Goal: Task Accomplishment & Management: Manage account settings

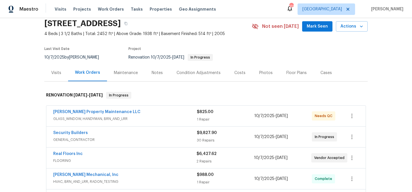
scroll to position [23, 0]
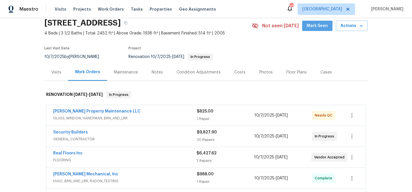
click at [311, 29] on button "Mark Seen" at bounding box center [317, 26] width 30 height 11
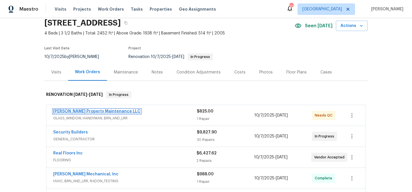
click at [98, 109] on link "Glen Property Maintenance LLC" at bounding box center [96, 111] width 87 height 4
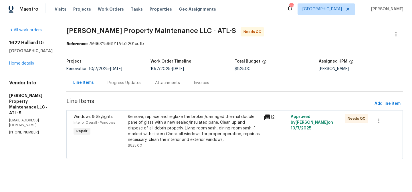
click at [165, 118] on div "Remove, replace and reglaze the broken/damaged thermal double pane of glass wit…" at bounding box center [194, 128] width 132 height 29
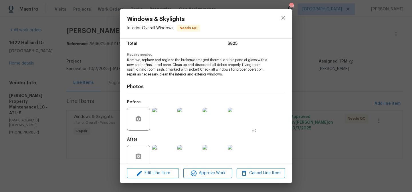
scroll to position [52, 0]
drag, startPoint x: 284, startPoint y: 17, endPoint x: 276, endPoint y: 16, distance: 8.1
click at [284, 17] on icon "close" at bounding box center [284, 18] width 4 height 4
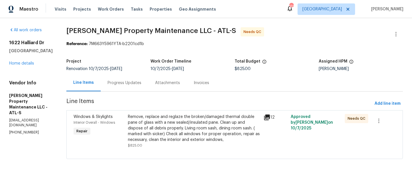
click at [147, 123] on div "Remove, replace and reglaze the broken/damaged thermal double pane of glass wit…" at bounding box center [194, 128] width 132 height 29
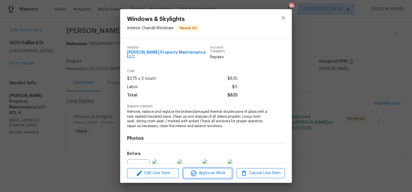
click at [202, 174] on span "Approve Work" at bounding box center [207, 172] width 45 height 7
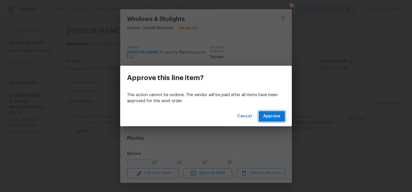
click at [270, 115] on span "Approve" at bounding box center [271, 116] width 17 height 7
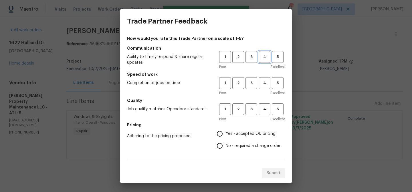
drag, startPoint x: 267, startPoint y: 58, endPoint x: 271, endPoint y: 75, distance: 17.9
click at [267, 59] on span "4" at bounding box center [264, 57] width 11 height 7
drag, startPoint x: 263, startPoint y: 80, endPoint x: 265, endPoint y: 92, distance: 11.7
click at [263, 82] on span "4" at bounding box center [264, 83] width 11 height 7
drag, startPoint x: 266, startPoint y: 104, endPoint x: 244, endPoint y: 125, distance: 30.4
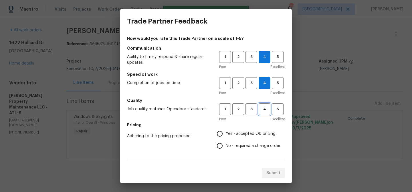
click at [265, 105] on button "4" at bounding box center [265, 109] width 12 height 12
drag, startPoint x: 239, startPoint y: 133, endPoint x: 210, endPoint y: 111, distance: 36.9
click at [239, 131] on span "Yes - accepted OD pricing" at bounding box center [251, 134] width 50 height 6
click at [226, 131] on input "Yes - accepted OD pricing" at bounding box center [220, 133] width 12 height 12
radio input "true"
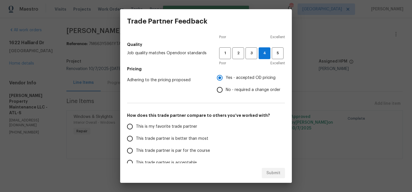
scroll to position [58, 0]
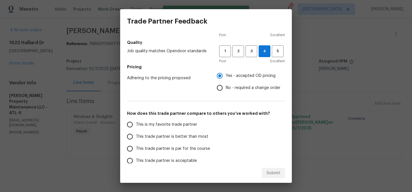
drag, startPoint x: 197, startPoint y: 133, endPoint x: 240, endPoint y: 157, distance: 48.8
click at [197, 133] on span "This trade partner is better than most" at bounding box center [172, 136] width 72 height 6
click at [136, 133] on input "This trade partner is better than most" at bounding box center [130, 136] width 12 height 12
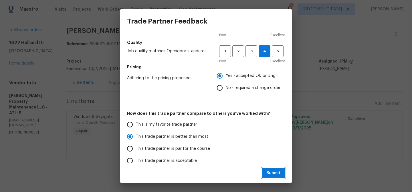
click at [275, 173] on span "Submit" at bounding box center [274, 172] width 14 height 7
radio input "true"
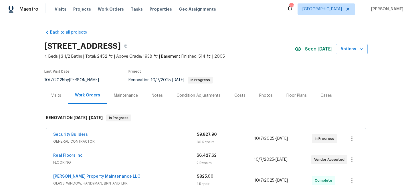
click at [157, 92] on div "Notes" at bounding box center [157, 95] width 25 height 17
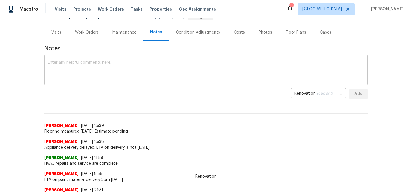
scroll to position [63, 0]
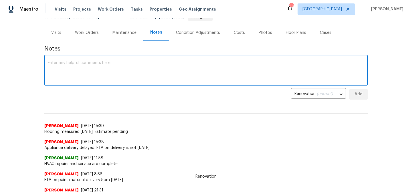
click at [106, 64] on textarea at bounding box center [206, 71] width 317 height 20
type textarea "Window repairs are complete"
click at [351, 92] on button "Add" at bounding box center [359, 94] width 18 height 11
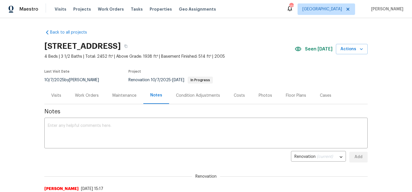
scroll to position [2, 0]
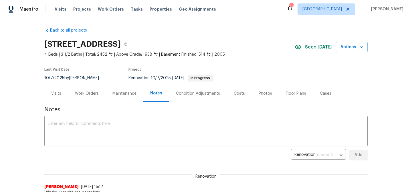
click at [82, 93] on div "Work Orders" at bounding box center [87, 93] width 24 height 6
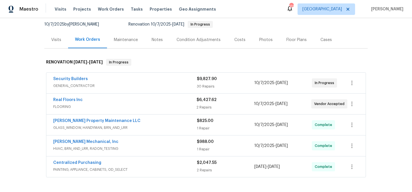
scroll to position [56, 0]
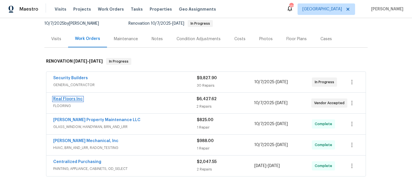
click at [74, 98] on link "Real Floors Inc" at bounding box center [67, 99] width 29 height 4
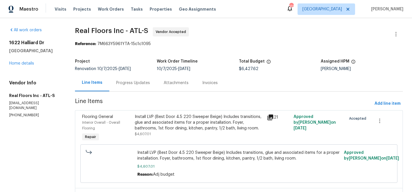
click at [150, 116] on div "Install LVP (Best Door 4.5 220 Sweeper Beige) Includes transitions, glue and as…" at bounding box center [199, 122] width 129 height 17
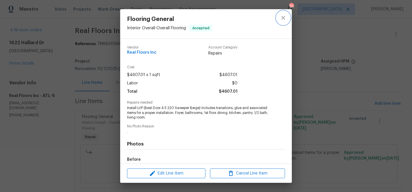
click at [283, 19] on icon "close" at bounding box center [283, 17] width 7 height 7
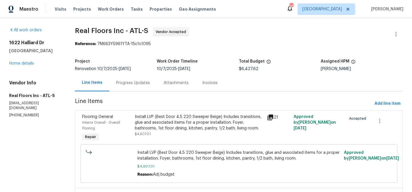
click at [165, 117] on div "Install LVP (Best Door 4.5 220 Sweeper Beige) Includes transitions, glue and as…" at bounding box center [199, 122] width 129 height 17
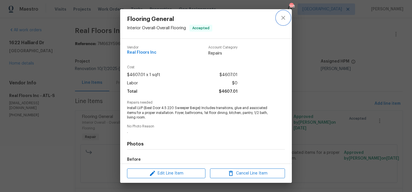
click at [281, 17] on icon "close" at bounding box center [283, 17] width 7 height 7
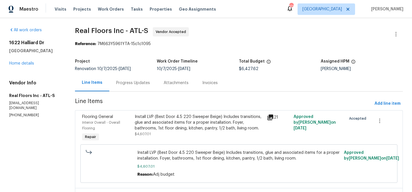
click at [169, 117] on div "Install LVP (Best Door 4.5 220 Sweeper Beige) Includes transitions, glue and as…" at bounding box center [199, 122] width 129 height 17
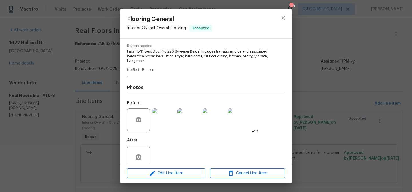
scroll to position [67, 0]
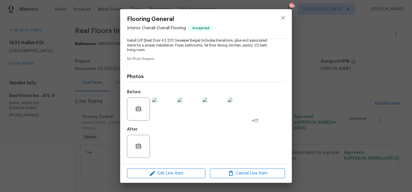
click at [171, 108] on img at bounding box center [163, 108] width 23 height 23
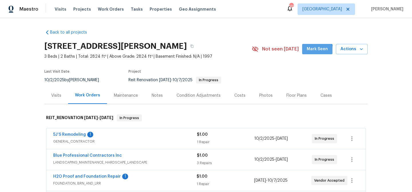
click at [308, 51] on button "Mark Seen" at bounding box center [317, 49] width 30 height 11
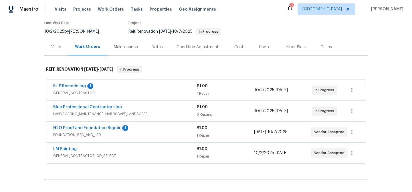
scroll to position [49, 0]
click at [351, 110] on icon "button" at bounding box center [352, 110] width 7 height 7
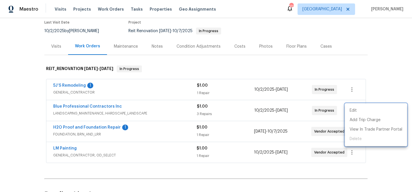
click at [239, 108] on div at bounding box center [206, 96] width 412 height 192
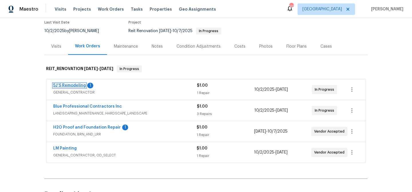
click at [76, 87] on link "5J’S Remodeling" at bounding box center [69, 85] width 33 height 4
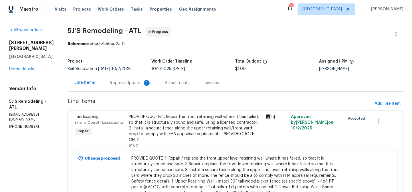
scroll to position [41, 0]
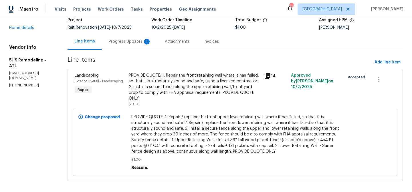
click at [127, 40] on div "Progress Updates 1" at bounding box center [130, 42] width 42 height 6
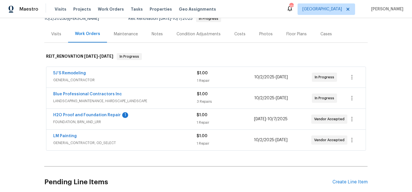
scroll to position [74, 0]
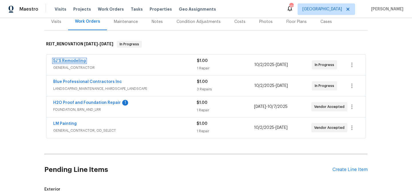
click at [74, 61] on link "5J’S Remodeling" at bounding box center [69, 61] width 33 height 4
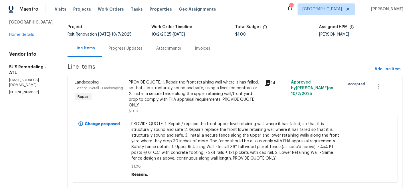
scroll to position [41, 0]
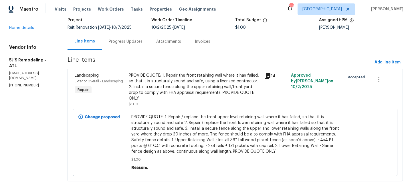
click at [266, 75] on icon at bounding box center [268, 76] width 6 height 6
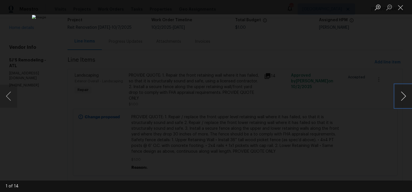
click at [402, 94] on button "Next image" at bounding box center [403, 95] width 17 height 23
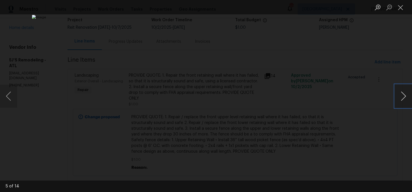
click at [402, 94] on button "Next image" at bounding box center [403, 95] width 17 height 23
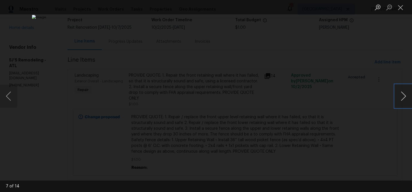
click at [402, 94] on button "Next image" at bounding box center [403, 95] width 17 height 23
click at [400, 9] on button "Close lightbox" at bounding box center [400, 7] width 11 height 10
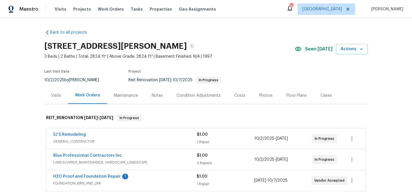
click at [84, 94] on div "Work Orders" at bounding box center [87, 95] width 25 height 6
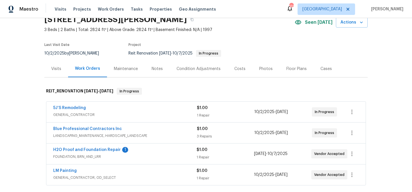
scroll to position [32, 0]
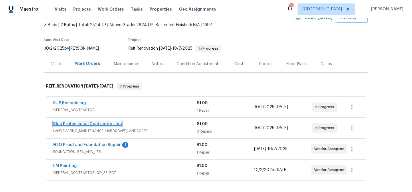
click at [86, 123] on link "Blue Professional Contractors Inc" at bounding box center [87, 124] width 69 height 4
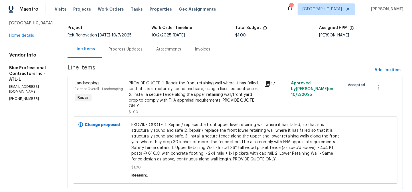
scroll to position [47, 0]
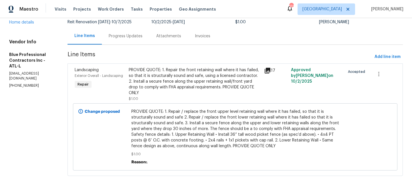
click at [201, 80] on div "PROVIDE QUOTE: 1. Repair the front retaining wall where it has failed, so that …" at bounding box center [195, 81] width 132 height 29
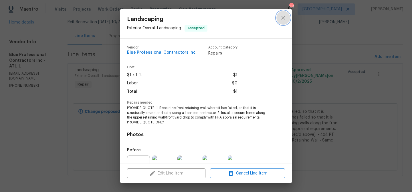
click at [284, 16] on icon "close" at bounding box center [283, 17] width 7 height 7
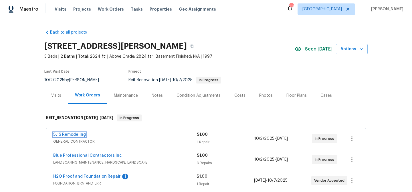
click at [80, 133] on link "5J’S Remodeling" at bounding box center [69, 134] width 33 height 4
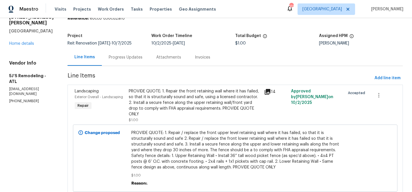
scroll to position [26, 0]
click at [161, 97] on div "PROVIDE QUOTE: 1. Repair the front retaining wall where it has failed, so that …" at bounding box center [195, 102] width 132 height 29
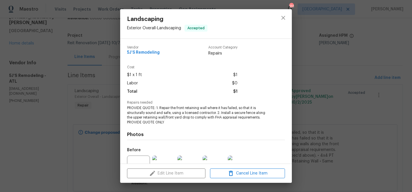
scroll to position [58, 0]
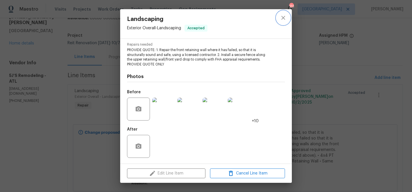
click at [284, 18] on icon "close" at bounding box center [283, 17] width 7 height 7
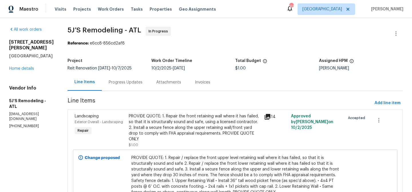
scroll to position [1, 0]
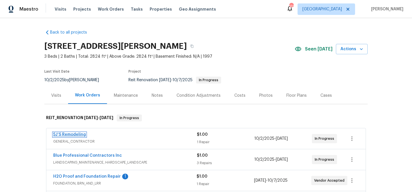
click at [81, 134] on link "5J’S Remodeling" at bounding box center [69, 134] width 33 height 4
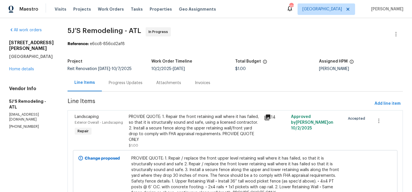
click at [133, 80] on div "Progress Updates" at bounding box center [126, 83] width 34 height 6
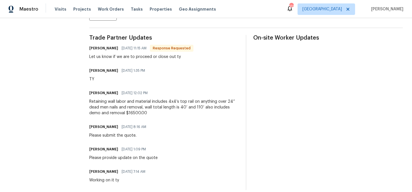
scroll to position [160, 0]
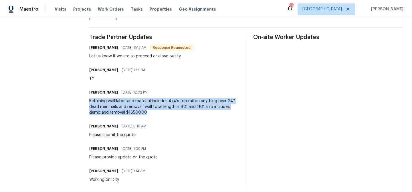
drag, startPoint x: 90, startPoint y: 100, endPoint x: 188, endPoint y: 113, distance: 98.3
click at [188, 113] on div "Retaining wall labor and material includes 4x4’s top rail on anything over 24” …" at bounding box center [164, 106] width 150 height 17
copy div "Retaining wall labor and material includes 4x4’s top rail on anything over 24” …"
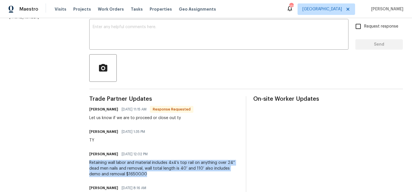
scroll to position [90, 0]
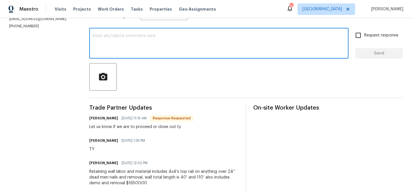
click at [133, 38] on textarea at bounding box center [219, 44] width 253 height 20
paste textarea "Retaining wall labor and material includes 4x4’s top rail on anything over 24” …"
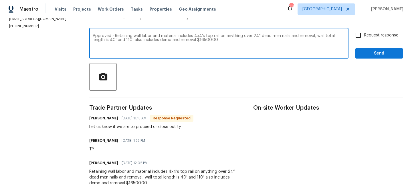
type textarea "Approved - Retaining wall labor and material includes 4x4’s top rail on anythin…"
click at [365, 55] on span "Send" at bounding box center [379, 53] width 38 height 7
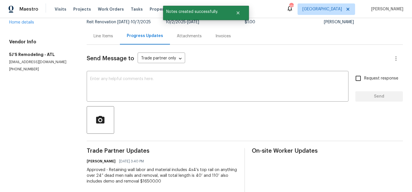
click at [101, 35] on div "Line Items" at bounding box center [103, 36] width 19 height 6
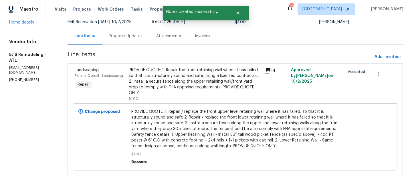
scroll to position [41, 0]
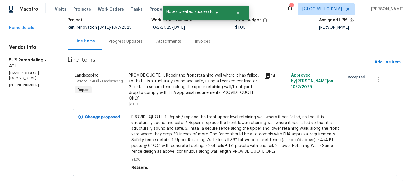
click at [153, 87] on div "PROVIDE QUOTE: 1. Repair the front retaining wall where it has failed, so that …" at bounding box center [195, 86] width 132 height 29
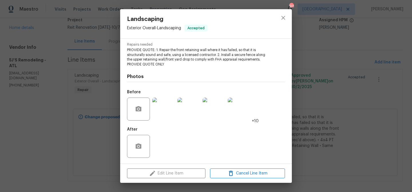
scroll to position [0, 0]
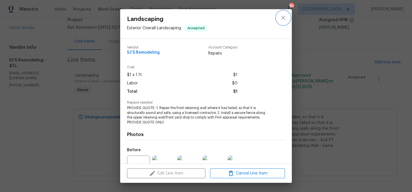
click at [282, 17] on icon "close" at bounding box center [283, 17] width 7 height 7
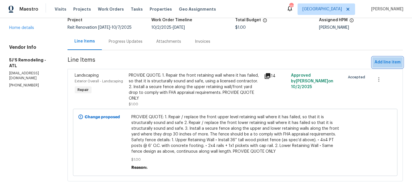
click at [389, 63] on span "Add line item" at bounding box center [388, 62] width 26 height 7
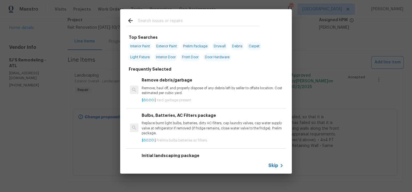
click at [350, 101] on div "Top Searches Interior Paint Exterior Paint Prelim Package Drywall Debris Carpet…" at bounding box center [206, 91] width 412 height 182
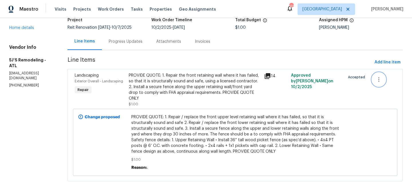
click at [376, 79] on icon "button" at bounding box center [379, 79] width 7 height 7
click at [378, 81] on li "Cancel" at bounding box center [384, 79] width 22 height 9
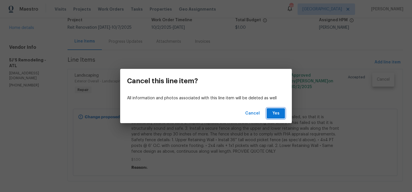
click at [280, 115] on span "Yes" at bounding box center [275, 113] width 9 height 7
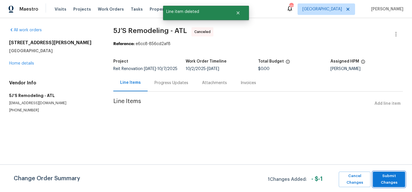
click at [380, 174] on span "Submit Changes" at bounding box center [389, 178] width 27 height 13
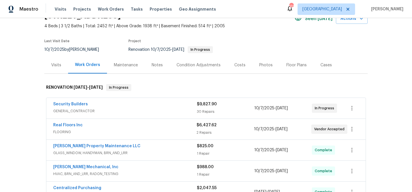
scroll to position [130, 0]
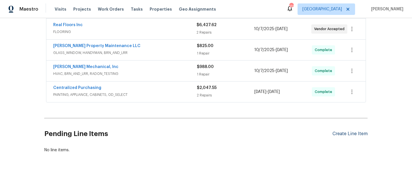
click at [356, 134] on div "Create Line Item" at bounding box center [350, 133] width 35 height 5
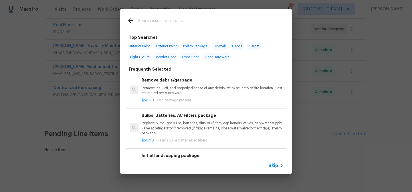
click at [156, 21] on input "text" at bounding box center [198, 21] width 121 height 9
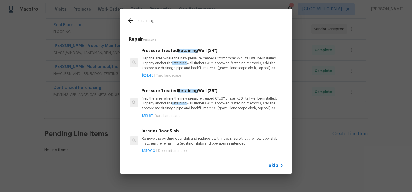
type input "retaining"
click at [170, 60] on p "Prep the area where the new pressure treated 6''x8'' timber x24'' tall will be …" at bounding box center [213, 63] width 142 height 15
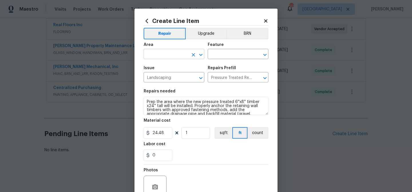
click at [168, 55] on input "text" at bounding box center [166, 54] width 45 height 9
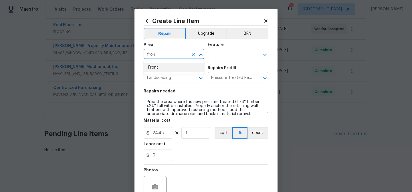
click at [167, 68] on li "Front" at bounding box center [174, 67] width 61 height 9
type input "Front"
click at [227, 52] on input "text" at bounding box center [230, 54] width 45 height 9
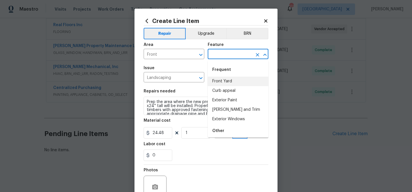
click at [229, 81] on li "Front Yard" at bounding box center [238, 80] width 61 height 9
type input "Front Yard"
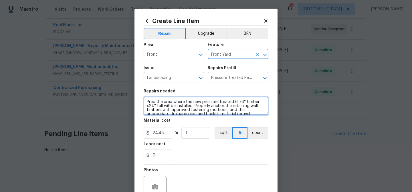
click at [176, 102] on textarea "Prep the area where the new pressure treated 6''x8'' timber x24'' tall will be …" at bounding box center [206, 106] width 125 height 18
paste textarea "Retaining wall labor and material includes 4x4’s top rail on anything over 24” …"
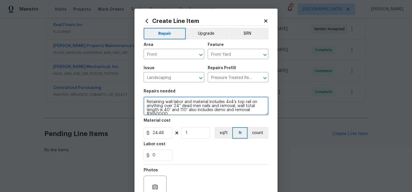
scroll to position [1, 0]
type textarea "Retaining wall labor and material includes 4x4’s top rail on anything over 24” …"
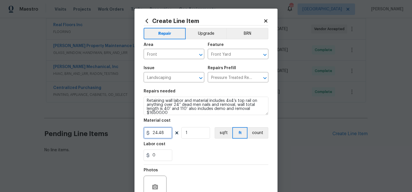
click at [160, 138] on input "24.48" at bounding box center [158, 132] width 29 height 11
drag, startPoint x: 160, startPoint y: 138, endPoint x: 158, endPoint y: 134, distance: 4.5
click at [160, 137] on input "24.48" at bounding box center [158, 132] width 29 height 11
type input "16500"
click at [222, 144] on div "Labor cost" at bounding box center [206, 145] width 125 height 7
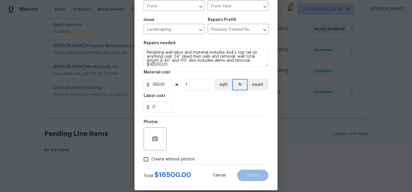
scroll to position [55, 0]
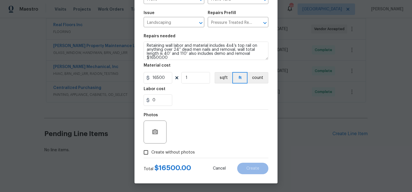
click at [187, 153] on span "Create without photos" at bounding box center [174, 152] width 44 height 6
click at [152, 153] on input "Create without photos" at bounding box center [146, 152] width 11 height 11
checkbox input "true"
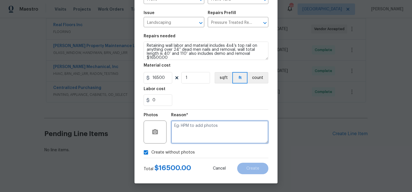
click at [192, 127] on textarea at bounding box center [219, 131] width 97 height 23
paste textarea "Retaining wall labor and material includes 4x4’s top rail on anything over 24” …"
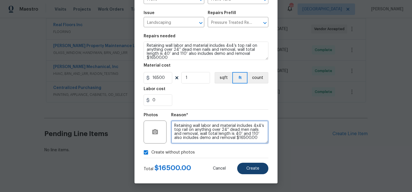
type textarea "Retaining wall labor and material includes 4x4’s top rail on anything over 24” …"
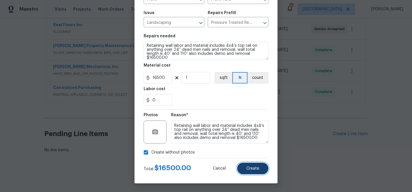
click at [251, 168] on span "Create" at bounding box center [253, 168] width 13 height 4
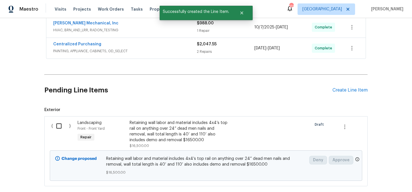
scroll to position [172, 0]
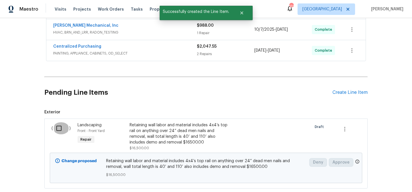
click at [62, 129] on input "checkbox" at bounding box center [61, 128] width 16 height 12
checkbox input "true"
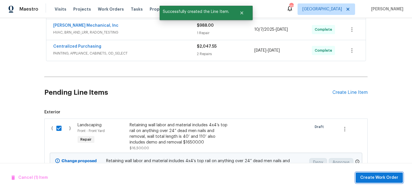
click at [383, 177] on span "Create Work Order" at bounding box center [380, 177] width 38 height 7
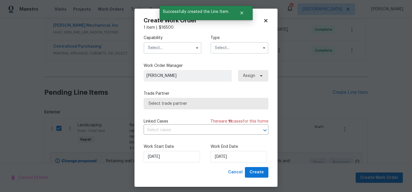
click at [171, 50] on input "text" at bounding box center [173, 47] width 58 height 11
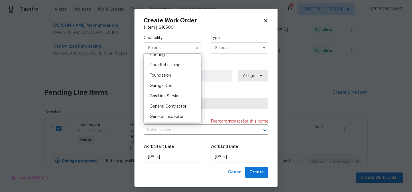
scroll to position [240, 0]
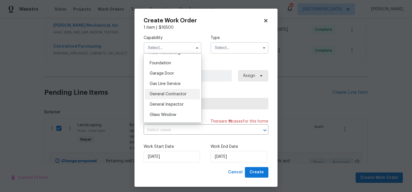
click at [176, 94] on span "General Contractor" at bounding box center [168, 94] width 37 height 4
type input "General Contractor"
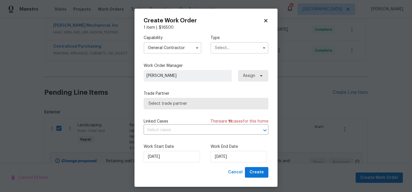
click at [225, 51] on input "text" at bounding box center [240, 47] width 58 height 11
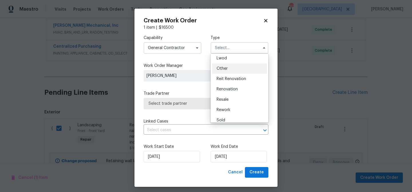
scroll to position [68, 0]
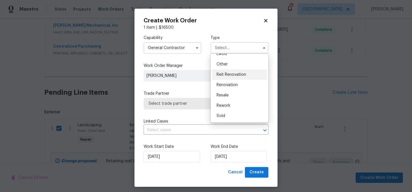
click at [234, 73] on span "Reit Renovation" at bounding box center [231, 74] width 29 height 4
type input "Reit Renovation"
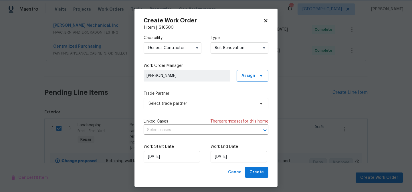
scroll to position [0, 0]
click at [217, 109] on span "Select trade partner" at bounding box center [206, 103] width 125 height 11
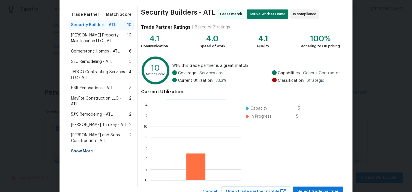
scroll to position [40, 0]
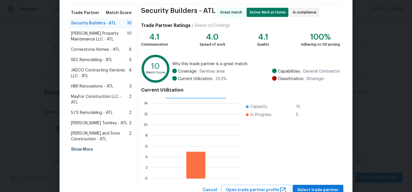
click at [83, 110] on span "5J’S Remodeling - ATL" at bounding box center [92, 113] width 42 height 6
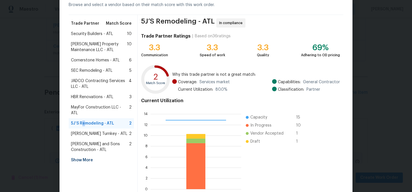
scroll to position [61, 0]
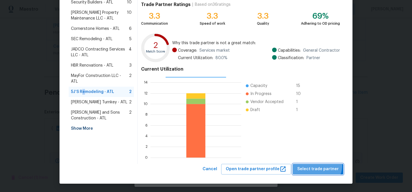
click at [320, 165] on span "Select trade partner" at bounding box center [319, 168] width 42 height 7
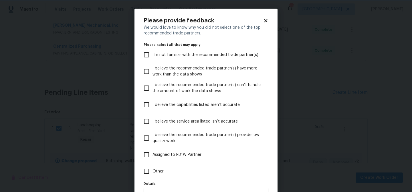
scroll to position [35, 0]
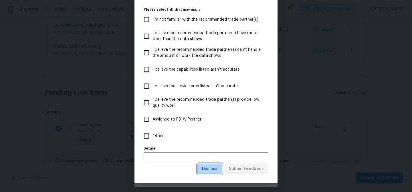
click at [211, 168] on span "Dismiss" at bounding box center [209, 168] width 15 height 7
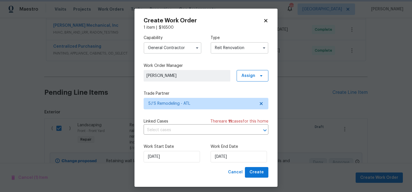
scroll to position [0, 0]
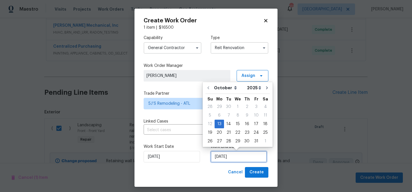
click at [226, 155] on input "[DATE]" at bounding box center [239, 156] width 56 height 11
click at [222, 133] on div "20" at bounding box center [219, 132] width 9 height 8
type input "10/20/2025"
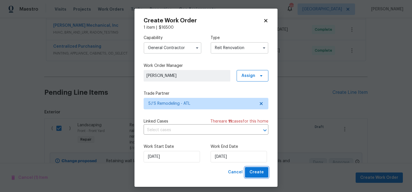
click at [251, 172] on span "Create" at bounding box center [257, 171] width 14 height 7
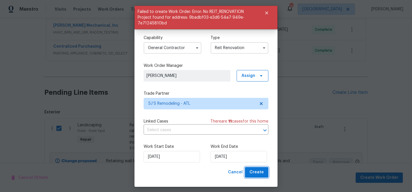
click at [262, 173] on span "Create" at bounding box center [257, 171] width 14 height 7
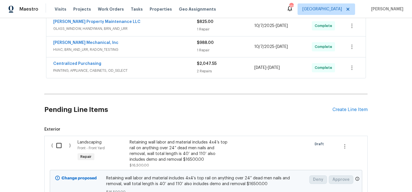
scroll to position [207, 0]
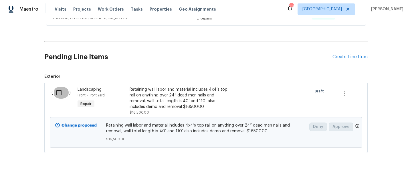
drag, startPoint x: 62, startPoint y: 93, endPoint x: 196, endPoint y: 127, distance: 138.3
click at [63, 93] on input "checkbox" at bounding box center [61, 92] width 16 height 12
checkbox input "true"
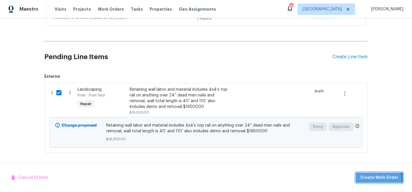
click at [376, 178] on span "Create Work Order" at bounding box center [380, 177] width 38 height 7
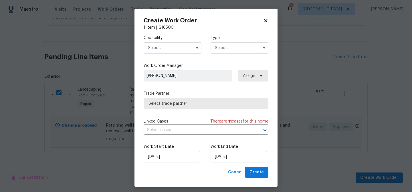
click at [176, 48] on input "text" at bounding box center [173, 47] width 58 height 11
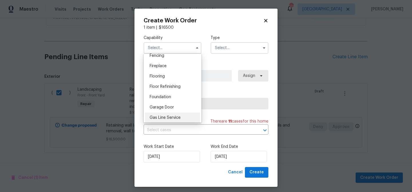
scroll to position [227, 0]
drag, startPoint x: 173, startPoint y: 107, endPoint x: 206, endPoint y: 87, distance: 37.8
click at [173, 107] on span "General Contractor" at bounding box center [168, 107] width 37 height 4
type input "General Contractor"
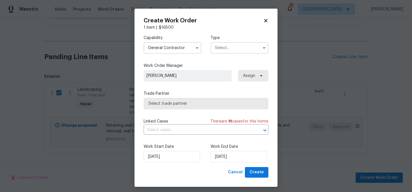
click at [242, 49] on input "text" at bounding box center [240, 47] width 58 height 11
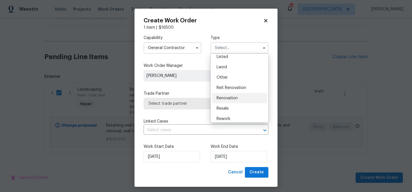
scroll to position [68, 0]
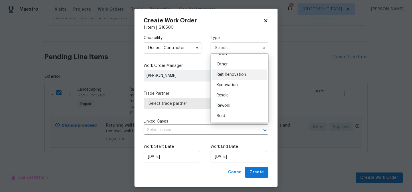
click at [238, 76] on span "Reit Renovation" at bounding box center [231, 74] width 29 height 4
type input "Reit Renovation"
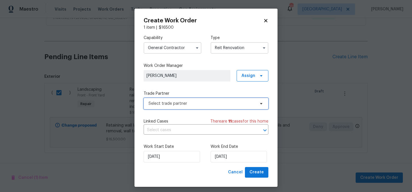
click at [186, 103] on span "Select trade partner" at bounding box center [202, 104] width 107 height 6
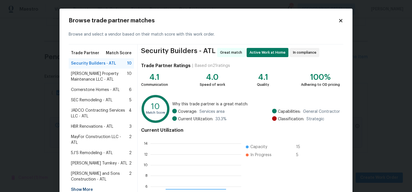
scroll to position [80, 91]
click at [92, 150] on span "5J’S Remodeling - ATL" at bounding box center [92, 153] width 42 height 6
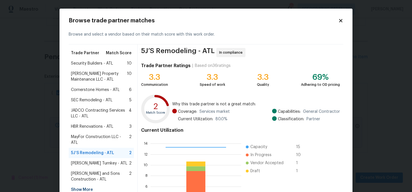
scroll to position [61, 0]
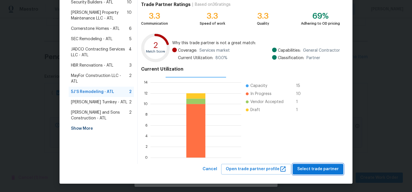
click at [311, 170] on span "Select trade partner" at bounding box center [319, 168] width 42 height 7
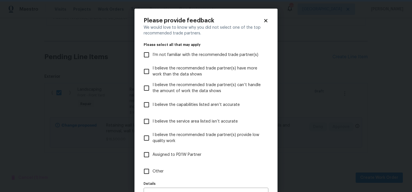
scroll to position [35, 0]
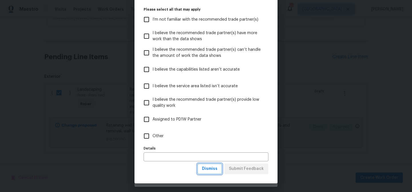
click at [213, 168] on span "Dismiss" at bounding box center [209, 168] width 15 height 7
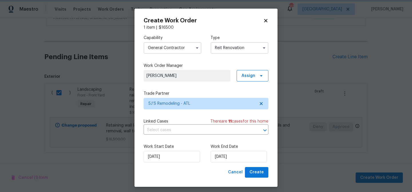
scroll to position [0, 0]
click at [230, 157] on input "[DATE]" at bounding box center [239, 156] width 56 height 11
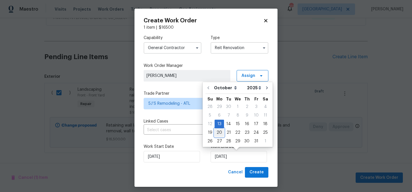
click at [220, 136] on div "20" at bounding box center [219, 132] width 9 height 8
type input "[DATE]"
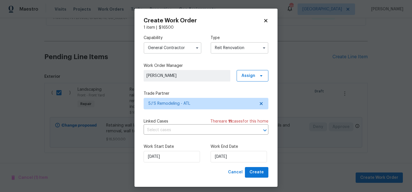
click at [256, 179] on div "Create Work Order 1 item | $ 16500 Capability General Contractor Type Reit Reno…" at bounding box center [206, 98] width 143 height 178
click at [254, 174] on span "Create" at bounding box center [257, 171] width 14 height 7
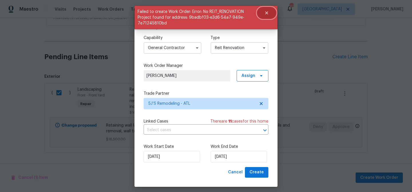
click at [267, 13] on icon "Close" at bounding box center [266, 12] width 3 height 3
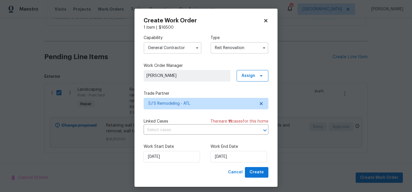
click at [252, 49] on input "Reit Renovation" at bounding box center [240, 47] width 58 height 11
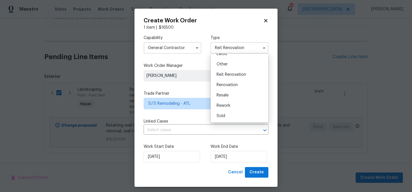
scroll to position [3, 0]
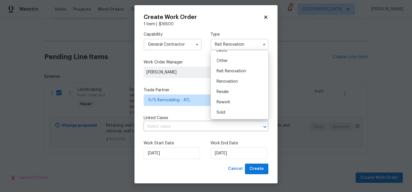
click at [266, 18] on icon at bounding box center [265, 17] width 5 height 5
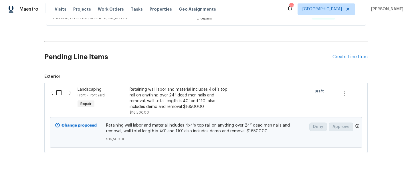
checkbox input "false"
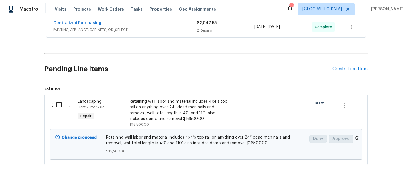
scroll to position [195, 0]
click at [348, 105] on icon "button" at bounding box center [345, 105] width 7 height 7
click at [347, 106] on li "Cancel" at bounding box center [349, 104] width 22 height 9
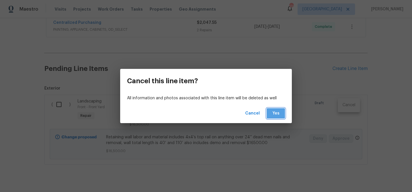
click at [282, 113] on button "Yes" at bounding box center [276, 113] width 18 height 11
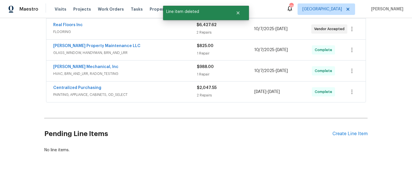
scroll to position [0, 0]
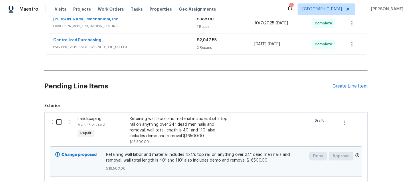
scroll to position [207, 0]
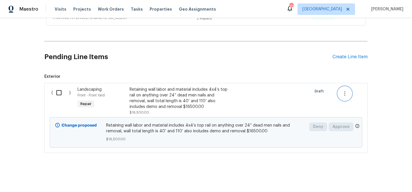
click at [345, 92] on icon "button" at bounding box center [345, 93] width 7 height 7
click at [345, 95] on li "Cancel" at bounding box center [349, 92] width 22 height 9
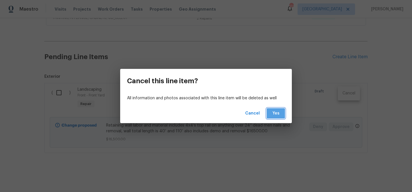
click at [272, 114] on span "Yes" at bounding box center [275, 113] width 9 height 7
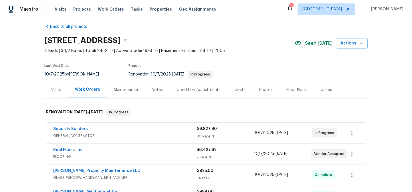
scroll to position [0, 0]
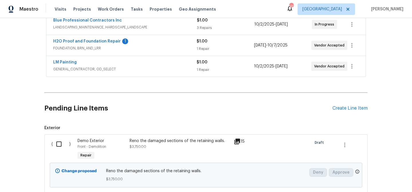
scroll to position [156, 0]
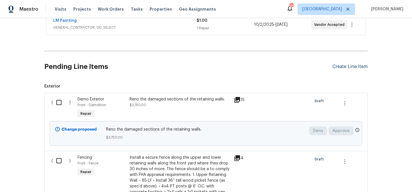
click at [345, 65] on div "Create Line Item" at bounding box center [350, 66] width 35 height 5
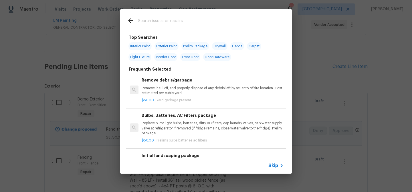
click at [147, 23] on input "text" at bounding box center [198, 21] width 121 height 9
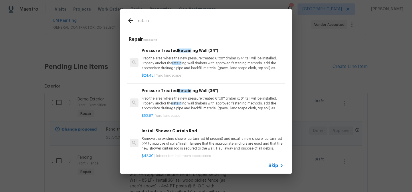
type input "retain"
click at [161, 58] on p "Prep the area where the new pressure treated 6''x8'' timber x24'' tall will be …" at bounding box center [213, 63] width 142 height 15
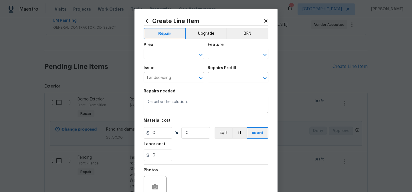
type input "Pressure Treated Retaining Wall (24") $24.48"
type textarea "Prep the area where the new pressure treated 6''x8'' timber x24'' tall will be …"
type input "24.48"
type input "1"
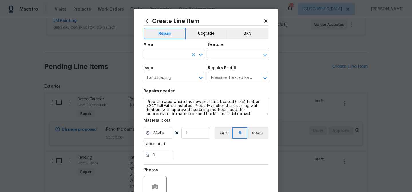
click at [149, 55] on input "text" at bounding box center [166, 54] width 45 height 9
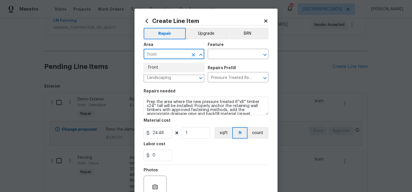
drag, startPoint x: 154, startPoint y: 69, endPoint x: 169, endPoint y: 66, distance: 16.1
click at [154, 69] on li "Front" at bounding box center [174, 67] width 61 height 9
type input "Front"
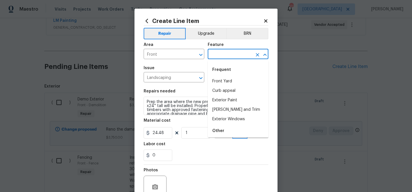
click at [242, 54] on input "text" at bounding box center [230, 54] width 45 height 9
click at [237, 80] on li "Front Yard" at bounding box center [238, 80] width 61 height 9
type input "Front Yard"
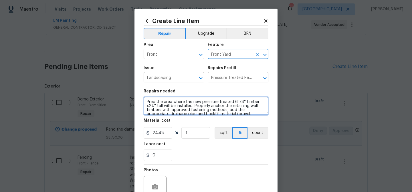
click at [173, 103] on textarea "Prep the area where the new pressure treated 6''x8'' timber x24'' tall will be …" at bounding box center [206, 106] width 125 height 18
paste textarea "Retaining wall labor and material includes 4x4’s top rail on anything over 24” …"
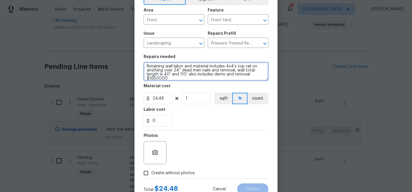
scroll to position [54, 0]
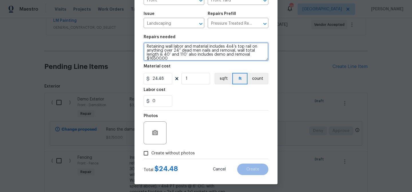
type textarea "Retaining wall labor and material includes 4x4’s top rail on anything over 24” …"
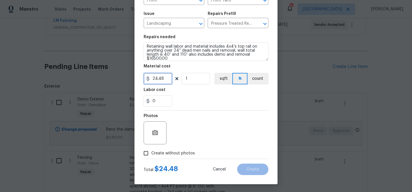
click at [160, 80] on input "24.48" at bounding box center [158, 78] width 29 height 11
type input "16500"
click at [187, 101] on div "0" at bounding box center [206, 100] width 125 height 11
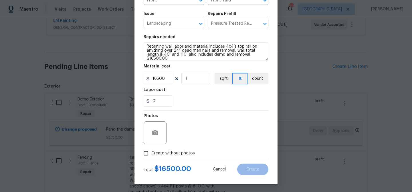
click at [165, 153] on span "Create without photos" at bounding box center [174, 153] width 44 height 6
click at [152, 153] on input "Create without photos" at bounding box center [146, 152] width 11 height 11
checkbox input "true"
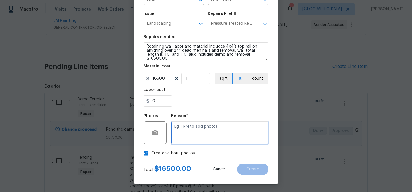
click at [193, 135] on textarea at bounding box center [219, 132] width 97 height 23
paste textarea "Retaining wall labor and material includes 4x4’s top rail on anything over 24” …"
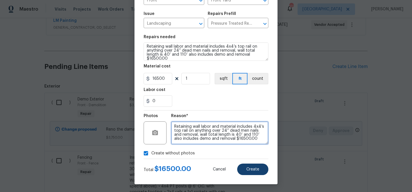
type textarea "Retaining wall labor and material includes 4x4’s top rail on anything over 24” …"
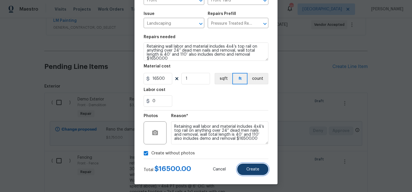
click at [262, 166] on button "Create" at bounding box center [252, 168] width 31 height 11
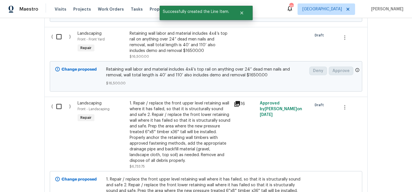
scroll to position [407, 0]
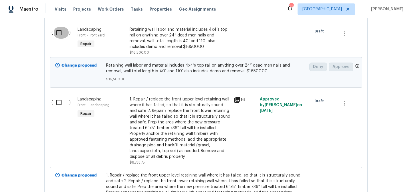
click at [60, 32] on input "checkbox" at bounding box center [61, 33] width 16 height 12
checkbox input "true"
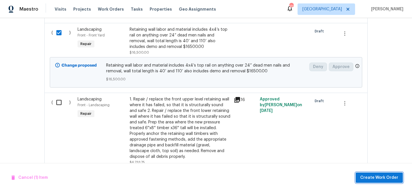
click at [384, 176] on span "Create Work Order" at bounding box center [380, 177] width 38 height 7
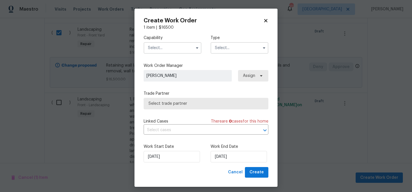
click at [163, 47] on input "text" at bounding box center [173, 47] width 58 height 11
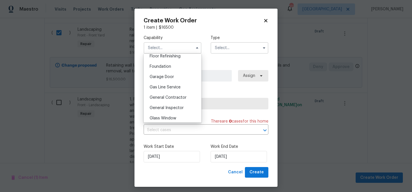
scroll to position [239, 0]
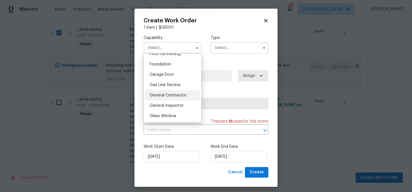
click at [170, 92] on div "General Contractor" at bounding box center [172, 95] width 55 height 10
type input "General Contractor"
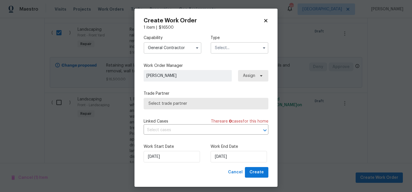
drag, startPoint x: 220, startPoint y: 48, endPoint x: 219, endPoint y: 51, distance: 3.5
click at [220, 48] on input "text" at bounding box center [240, 47] width 58 height 11
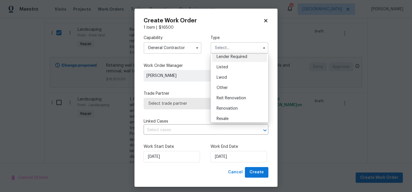
scroll to position [66, 0]
click at [233, 80] on div "Reit Renovation" at bounding box center [239, 76] width 55 height 10
type input "Reit Renovation"
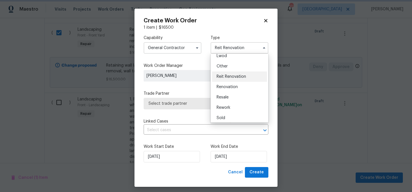
scroll to position [0, 0]
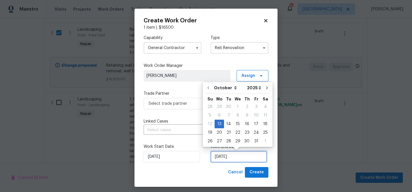
click at [237, 157] on input "10/13/2025" at bounding box center [239, 156] width 56 height 11
click at [221, 133] on div "20" at bounding box center [219, 132] width 9 height 8
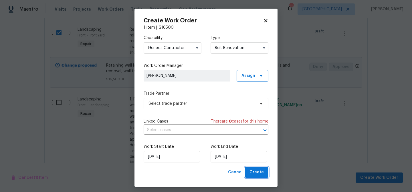
click at [259, 172] on span "Create" at bounding box center [257, 171] width 14 height 7
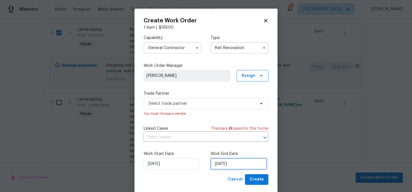
click at [222, 164] on input "[DATE]" at bounding box center [239, 163] width 56 height 11
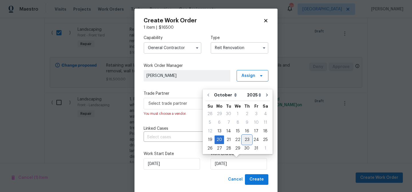
click at [245, 139] on div "23" at bounding box center [247, 139] width 9 height 8
type input "10/23/2025"
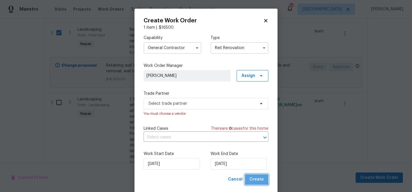
click at [256, 178] on span "Create" at bounding box center [257, 179] width 14 height 7
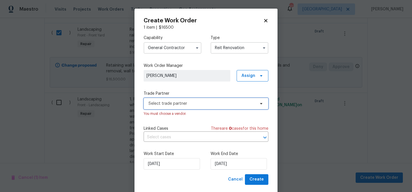
click at [219, 102] on span "Select trade partner" at bounding box center [202, 104] width 107 height 6
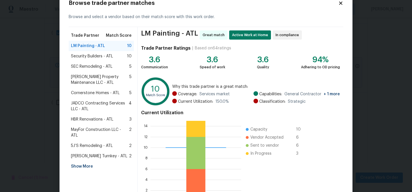
scroll to position [19, 0]
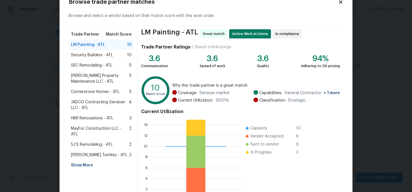
click at [89, 141] on span "5J’S Remodeling - ATL" at bounding box center [92, 144] width 42 height 6
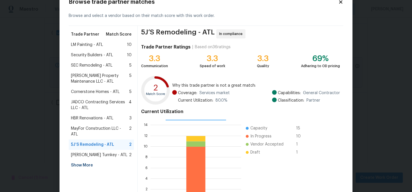
scroll to position [61, 0]
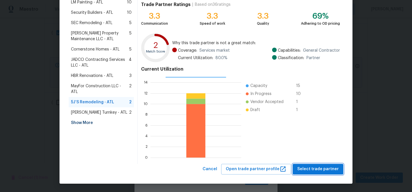
click at [312, 167] on span "Select trade partner" at bounding box center [319, 168] width 42 height 7
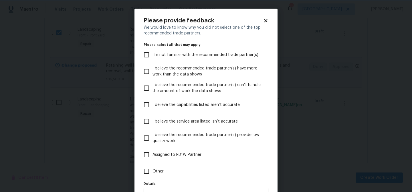
scroll to position [35, 0]
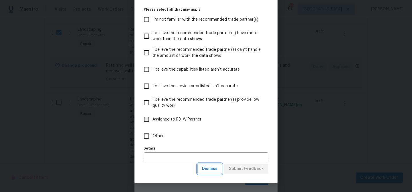
click at [210, 168] on span "Dismiss" at bounding box center [209, 168] width 15 height 7
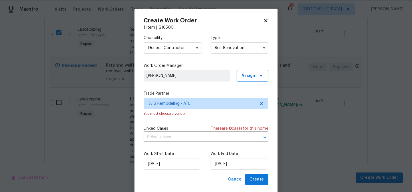
scroll to position [0, 0]
click at [248, 178] on button "Create" at bounding box center [256, 179] width 23 height 11
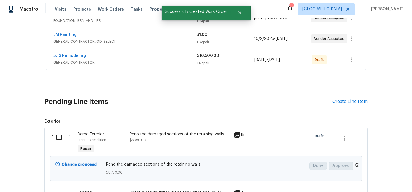
scroll to position [50, 0]
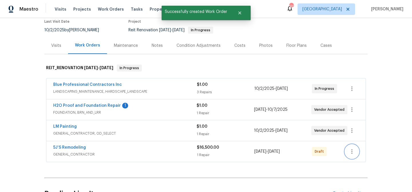
click at [354, 150] on icon "button" at bounding box center [352, 151] width 7 height 7
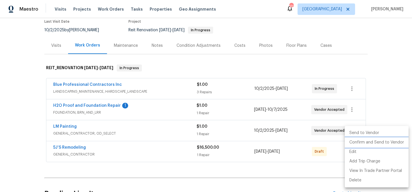
click at [354, 144] on li "Confirm and Send to Vendor" at bounding box center [377, 141] width 64 height 9
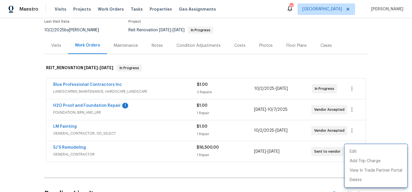
click at [89, 105] on div at bounding box center [206, 96] width 412 height 192
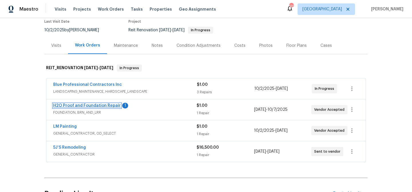
click at [93, 105] on link "H2O Proof and Foundation Repair" at bounding box center [87, 105] width 68 height 4
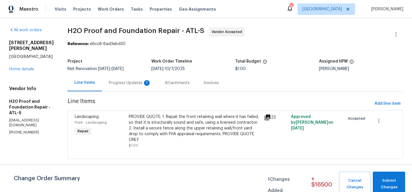
click at [134, 82] on div "Progress Updates 1" at bounding box center [130, 83] width 42 height 6
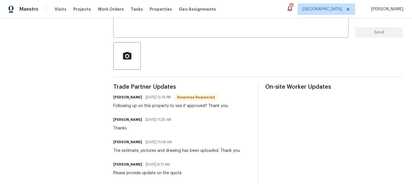
scroll to position [98, 0]
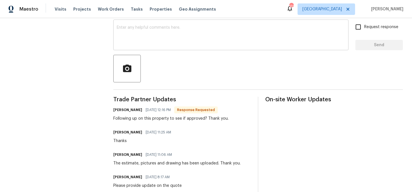
click at [144, 39] on textarea at bounding box center [231, 35] width 229 height 20
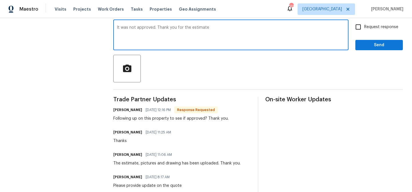
type textarea "It was not approved. Thank you for the estimate"
click at [381, 48] on span "Send" at bounding box center [379, 45] width 38 height 7
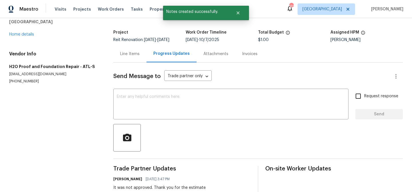
scroll to position [0, 0]
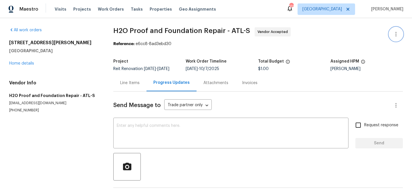
click at [393, 35] on icon "button" at bounding box center [396, 34] width 7 height 7
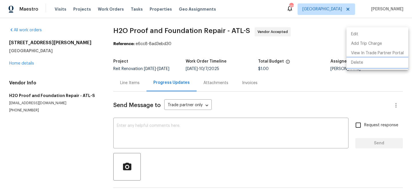
click at [376, 62] on li "Delete" at bounding box center [378, 62] width 62 height 9
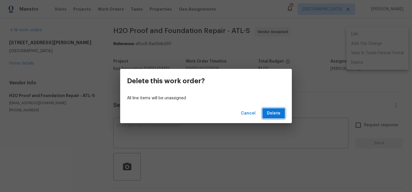
click at [276, 115] on span "Delete" at bounding box center [273, 113] width 13 height 7
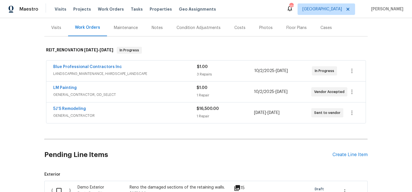
scroll to position [67, 0]
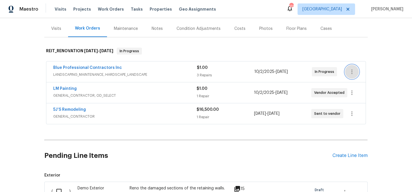
click at [352, 70] on icon "button" at bounding box center [352, 71] width 7 height 7
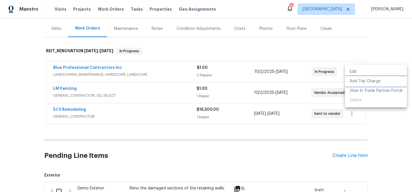
click at [356, 78] on li "Add Trip Charge" at bounding box center [376, 80] width 62 height 9
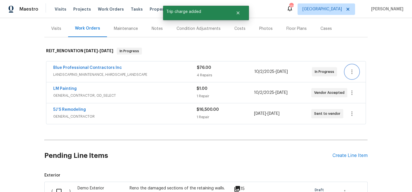
click at [354, 70] on icon "button" at bounding box center [352, 71] width 7 height 7
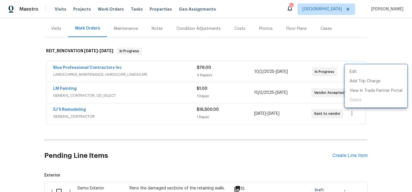
click at [294, 82] on div at bounding box center [206, 96] width 412 height 192
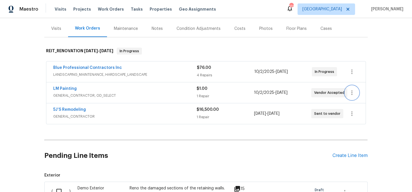
click at [356, 92] on button "button" at bounding box center [352, 93] width 14 height 14
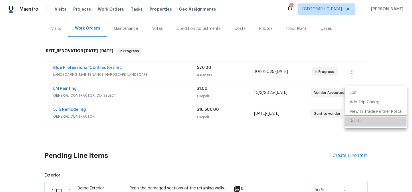
click at [362, 122] on li "Delete" at bounding box center [376, 120] width 62 height 9
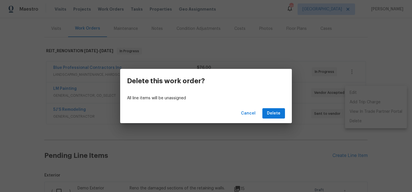
click at [288, 114] on div "Cancel Delete" at bounding box center [206, 113] width 172 height 20
click at [281, 115] on button "Delete" at bounding box center [274, 113] width 23 height 11
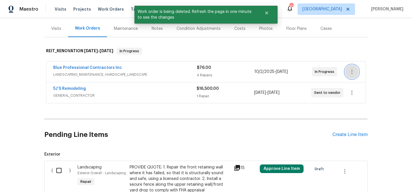
click at [350, 72] on icon "button" at bounding box center [352, 71] width 7 height 7
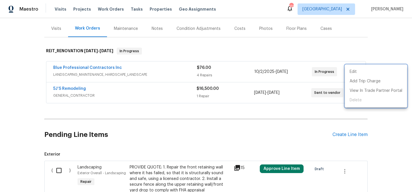
click at [288, 53] on div at bounding box center [206, 96] width 412 height 192
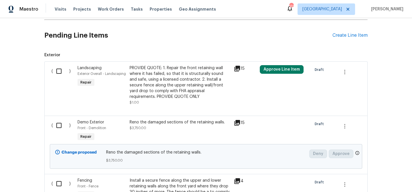
scroll to position [167, 0]
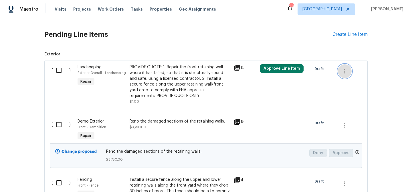
click at [347, 70] on icon "button" at bounding box center [345, 71] width 7 height 7
click at [347, 70] on li "Cancel" at bounding box center [349, 70] width 22 height 9
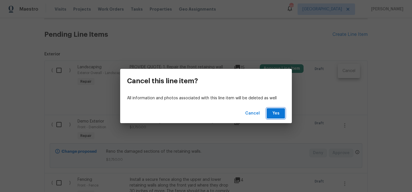
click at [275, 117] on button "Yes" at bounding box center [276, 113] width 18 height 11
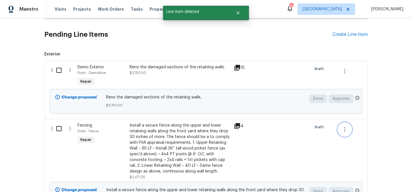
click at [344, 128] on icon "button" at bounding box center [345, 129] width 7 height 7
click at [345, 131] on li "Cancel" at bounding box center [349, 129] width 22 height 9
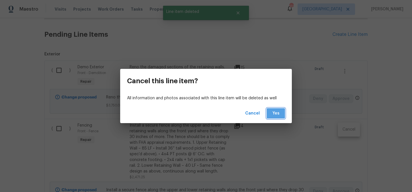
click at [279, 111] on span "Yes" at bounding box center [275, 113] width 9 height 7
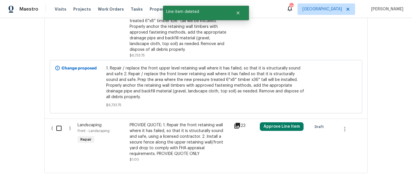
scroll to position [314, 0]
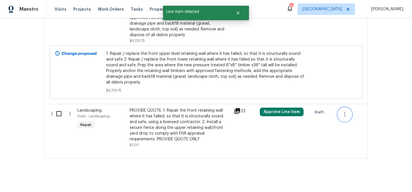
click at [348, 111] on icon "button" at bounding box center [345, 114] width 7 height 7
click at [348, 111] on li "Cancel" at bounding box center [349, 108] width 22 height 9
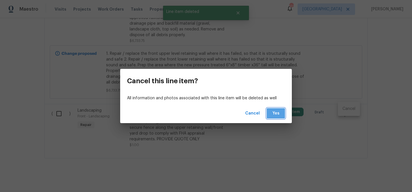
click at [274, 116] on span "Yes" at bounding box center [275, 113] width 9 height 7
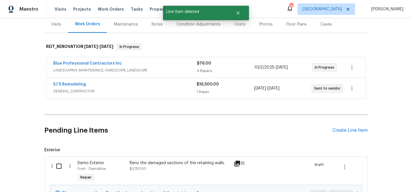
scroll to position [260, 0]
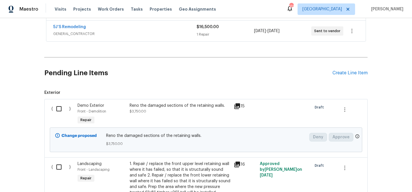
scroll to position [116, 0]
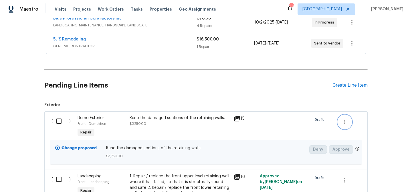
click at [345, 119] on icon "button" at bounding box center [345, 121] width 7 height 7
click at [345, 123] on li "Cancel" at bounding box center [349, 121] width 22 height 9
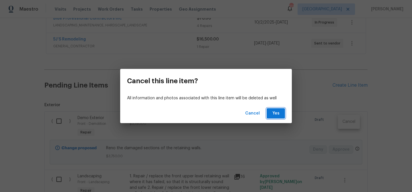
drag, startPoint x: 282, startPoint y: 113, endPoint x: 296, endPoint y: 115, distance: 14.5
click at [282, 113] on button "Yes" at bounding box center [276, 113] width 18 height 11
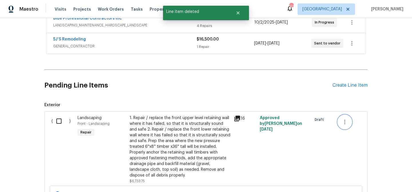
click at [347, 122] on icon "button" at bounding box center [345, 121] width 7 height 7
click at [347, 124] on li "Cancel" at bounding box center [349, 121] width 22 height 9
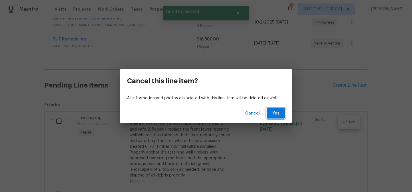
click at [284, 114] on button "Yes" at bounding box center [276, 113] width 18 height 11
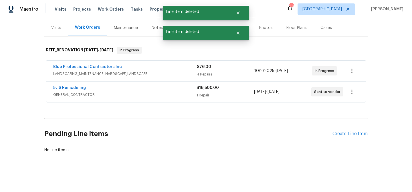
scroll to position [68, 0]
click at [281, 114] on div "Back to all projects 5028 Nichols Dr, Flowery Branch, GA 30542 3 Beds | 2 Baths…" at bounding box center [206, 57] width 324 height 200
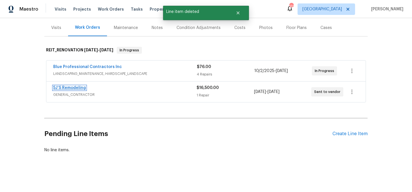
click at [76, 86] on link "5J’S Remodeling" at bounding box center [69, 88] width 33 height 4
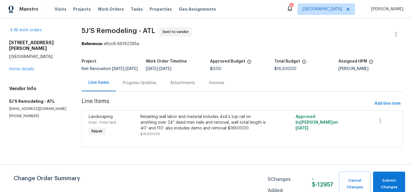
click at [136, 84] on div "Progress Updates" at bounding box center [140, 83] width 34 height 6
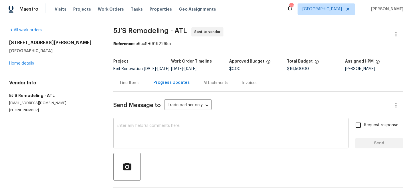
click at [142, 125] on div "x ​" at bounding box center [230, 133] width 235 height 29
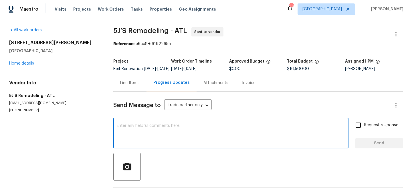
paste textarea "Retaining wall labor and material includes 4x4’s top rail on anything over 24” …"
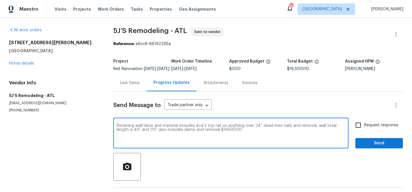
drag, startPoint x: 115, startPoint y: 128, endPoint x: 120, endPoint y: 125, distance: 5.8
click at [115, 128] on div "Retaining wall labor and material includes 4x4’s top rail on anything over 24” …" at bounding box center [230, 133] width 235 height 29
drag, startPoint x: 117, startPoint y: 129, endPoint x: 125, endPoint y: 116, distance: 14.9
click at [117, 129] on textarea "Retaining wall labor and material includes 4x4’s top rail on anything over 24” …" at bounding box center [231, 133] width 229 height 20
type textarea "This has been approved and ready for you to start - Retaining wall labor and ma…"
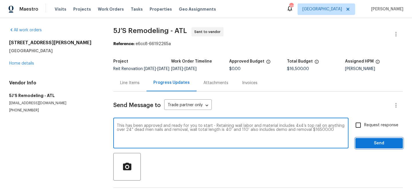
click at [360, 145] on button "Send" at bounding box center [380, 143] width 48 height 11
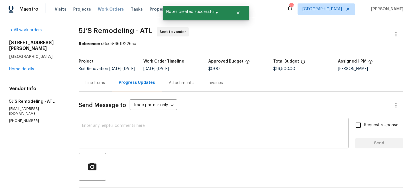
click at [101, 7] on span "Work Orders" at bounding box center [111, 9] width 26 height 6
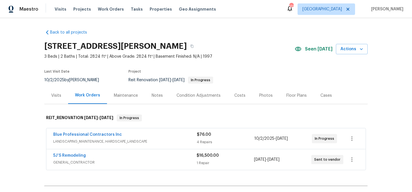
click at [157, 95] on div "Notes" at bounding box center [157, 96] width 11 height 6
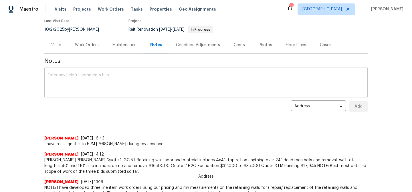
scroll to position [51, 0]
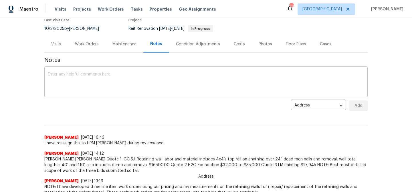
click at [79, 69] on div "x ​" at bounding box center [206, 82] width 324 height 29
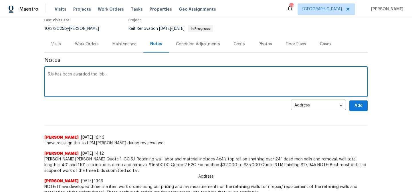
paste textarea "Retaining wall labor and material includes 4x4’s top rail on anything over 24” …"
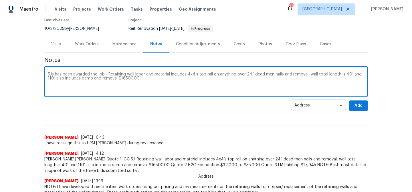
type textarea "5Js has been awarded the job - Retaining wall labor and material includes 4x4’s…"
click at [358, 106] on span "Add" at bounding box center [358, 105] width 9 height 7
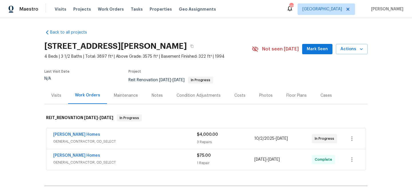
click at [154, 95] on div "Notes" at bounding box center [157, 96] width 11 height 6
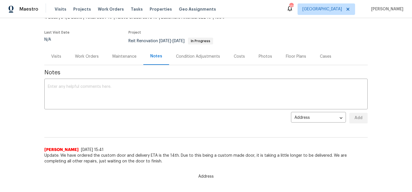
scroll to position [45, 0]
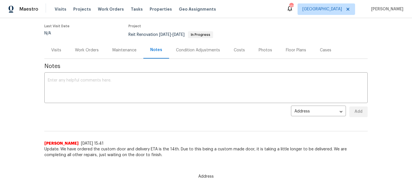
click at [89, 51] on div "Work Orders" at bounding box center [87, 50] width 24 height 6
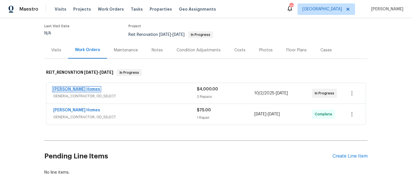
click at [75, 88] on link "[PERSON_NAME] Homes" at bounding box center [76, 89] width 47 height 4
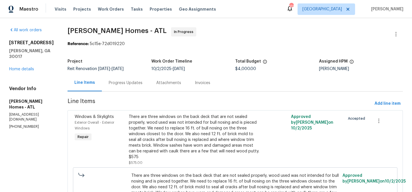
click at [119, 83] on div "Progress Updates" at bounding box center [126, 83] width 34 height 6
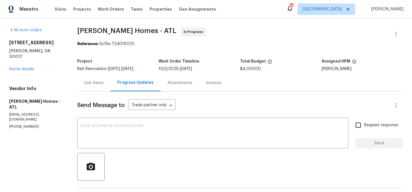
click at [94, 83] on div "Line Items" at bounding box center [93, 83] width 19 height 6
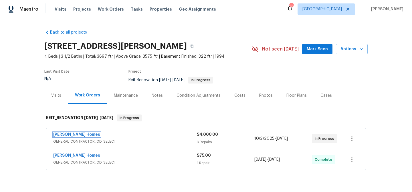
click at [75, 134] on link "[PERSON_NAME] Homes" at bounding box center [76, 134] width 47 height 4
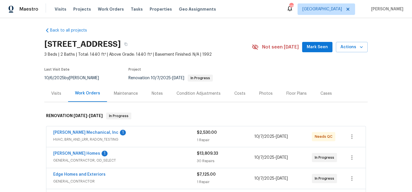
scroll to position [4, 0]
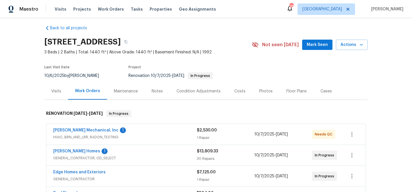
drag, startPoint x: 322, startPoint y: 45, endPoint x: 277, endPoint y: 61, distance: 48.3
click at [322, 45] on span "Mark Seen" at bounding box center [317, 44] width 21 height 7
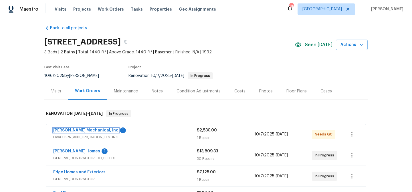
click at [86, 129] on link "[PERSON_NAME] Mechanical, Inc" at bounding box center [85, 130] width 65 height 4
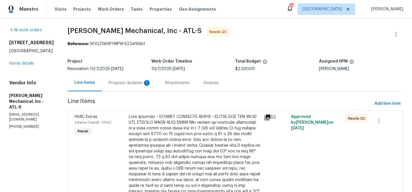
click at [130, 82] on div "Progress Updates 1" at bounding box center [130, 83] width 42 height 6
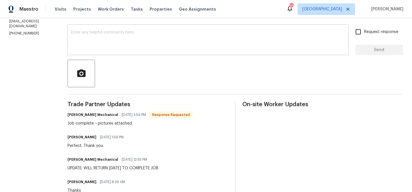
scroll to position [95, 0]
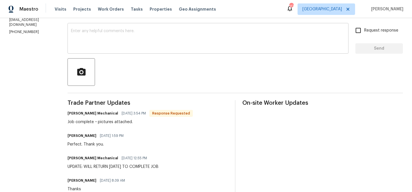
click at [120, 45] on textarea at bounding box center [208, 39] width 274 height 20
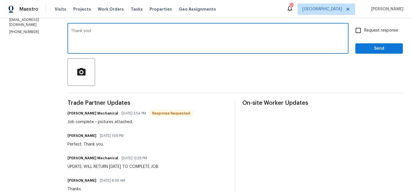
type textarea "Thank you!"
click at [381, 52] on button "Send" at bounding box center [380, 48] width 48 height 11
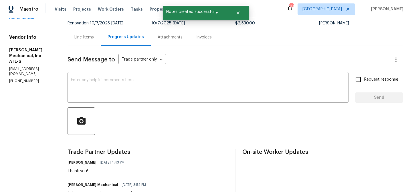
scroll to position [44, 0]
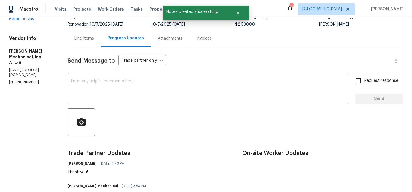
click at [95, 42] on div "Line Items" at bounding box center [84, 38] width 33 height 17
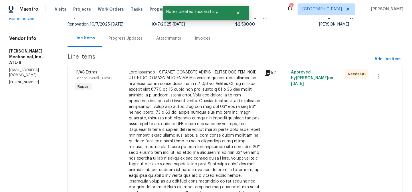
click at [145, 92] on div at bounding box center [195, 160] width 132 height 183
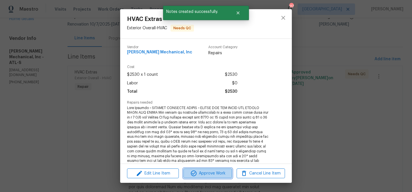
click at [199, 171] on span "Approve Work" at bounding box center [207, 173] width 45 height 7
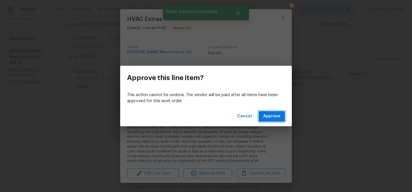
click at [266, 117] on span "Approve" at bounding box center [271, 116] width 17 height 7
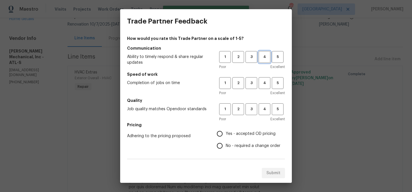
click at [264, 54] on span "4" at bounding box center [264, 57] width 11 height 7
click at [268, 84] on span "4" at bounding box center [264, 83] width 11 height 7
drag, startPoint x: 262, startPoint y: 109, endPoint x: 247, endPoint y: 127, distance: 24.2
click at [262, 109] on span "4" at bounding box center [264, 109] width 11 height 7
drag, startPoint x: 246, startPoint y: 130, endPoint x: 251, endPoint y: 139, distance: 10.5
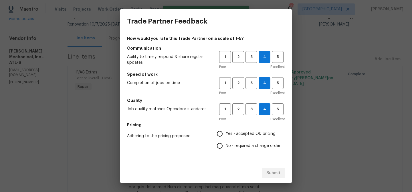
click at [246, 131] on span "Yes - accepted OD pricing" at bounding box center [251, 134] width 50 height 6
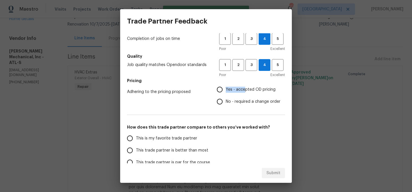
scroll to position [47, 0]
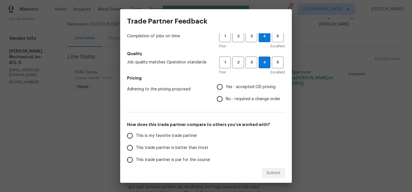
click at [209, 148] on label "This trade partner is better than most" at bounding box center [169, 147] width 90 height 12
click at [136, 148] on input "This trade partner is better than most" at bounding box center [130, 147] width 12 height 12
radio input "true"
click at [270, 172] on div "Submit" at bounding box center [206, 173] width 172 height 20
click at [256, 151] on div "This is my favorite trade partner This trade partner is better than most This t…" at bounding box center [206, 159] width 158 height 60
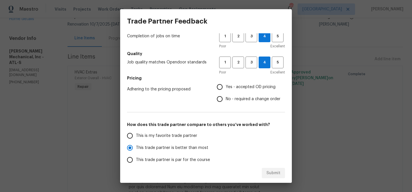
click at [243, 86] on span "Yes - accepted OD pricing" at bounding box center [251, 87] width 50 height 6
click at [226, 86] on input "Yes - accepted OD pricing" at bounding box center [220, 87] width 12 height 12
click at [274, 170] on span "Submit" at bounding box center [274, 172] width 14 height 7
radio input "false"
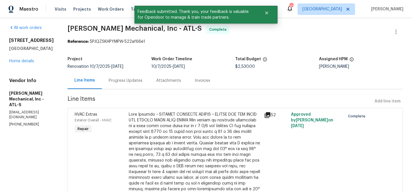
scroll to position [0, 0]
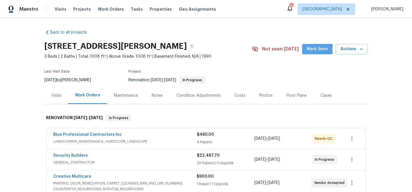
click at [315, 50] on span "Mark Seen" at bounding box center [317, 49] width 21 height 7
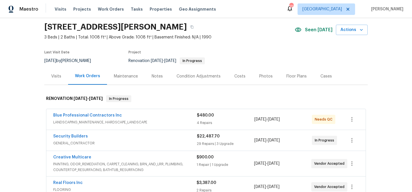
scroll to position [25, 0]
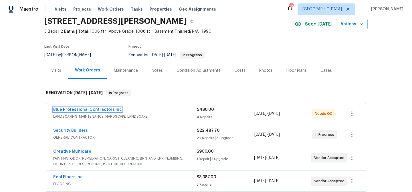
click at [93, 109] on link "Blue Professional Contractors Inc" at bounding box center [87, 109] width 69 height 4
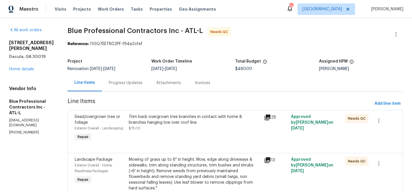
click at [143, 84] on div "Progress Updates" at bounding box center [126, 83] width 34 height 6
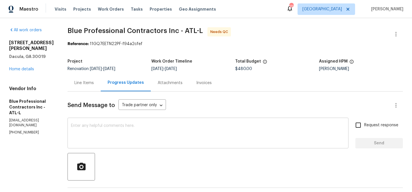
click at [155, 127] on textarea at bounding box center [208, 133] width 274 height 20
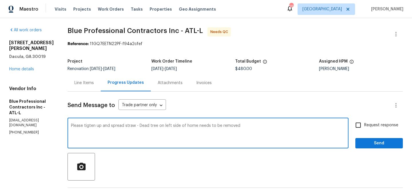
click at [99, 124] on textarea "Please tigten up and spread straw - Dead tree on left side of home needs to be …" at bounding box center [208, 133] width 274 height 20
click at [101, 126] on textarea "Please tigten up and spread straw - Dead tree on left side of home needs to be …" at bounding box center [208, 133] width 274 height 20
click at [102, 126] on textarea "Please tigten up and spread straw - Dead tree on left side of home needs to be …" at bounding box center [208, 133] width 274 height 20
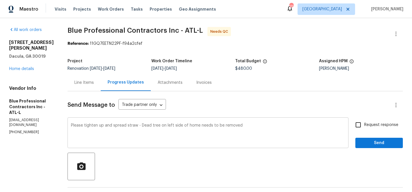
click at [82, 124] on div "Please tighten up and spread straw - Dead tree on left side of home needs to be…" at bounding box center [208, 133] width 281 height 29
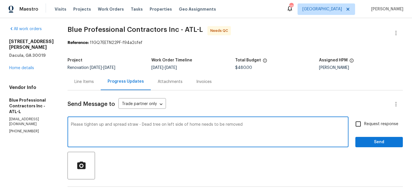
click at [83, 123] on div "Please tighten up and spread straw - Dead tree on left side of home needs to be…" at bounding box center [208, 132] width 281 height 29
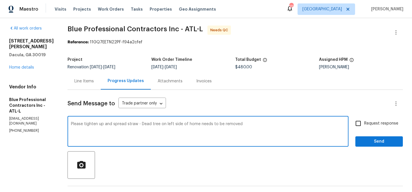
click at [84, 124] on textarea "Please tighten up and spread straw - Dead tree on left side of home needs to be…" at bounding box center [208, 132] width 274 height 20
click at [83, 120] on div "Please tighten up and spread straw - Dead tree on left side of home needs to be…" at bounding box center [208, 131] width 281 height 29
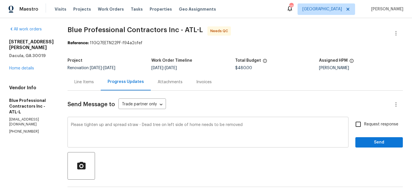
drag, startPoint x: 80, startPoint y: 124, endPoint x: 89, endPoint y: 125, distance: 8.8
click at [80, 124] on div "Please tighten up and spread straw - Dead tree on left side of home needs to be…" at bounding box center [208, 132] width 281 height 29
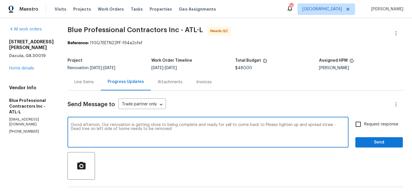
click at [281, 124] on textarea "Good afternon, Our renovation is getting close to being complete and ready for …" at bounding box center [208, 133] width 274 height 20
click at [328, 124] on textarea "Good afternon, Our renovation is getting close to being complete and ready for …" at bounding box center [208, 133] width 274 height 20
click at [97, 128] on textarea "Good afternon, Our renovation is getting close to being complete and ready for …" at bounding box center [208, 133] width 274 height 20
click at [195, 129] on textarea "Good afternon, Our renovation is getting close to being complete and ready for …" at bounding box center [208, 133] width 274 height 20
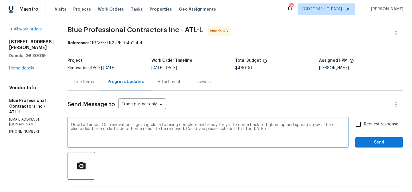
click at [83, 123] on textarea "Good afternon, Our renovation is getting close to being complete and ready for …" at bounding box center [208, 133] width 274 height 20
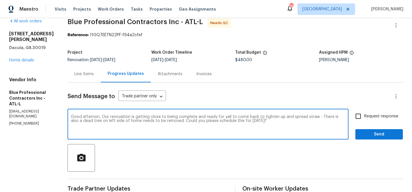
click at [86, 112] on div "Good afternon, Our renovation is getting close to being complete and ready for …" at bounding box center [208, 124] width 281 height 29
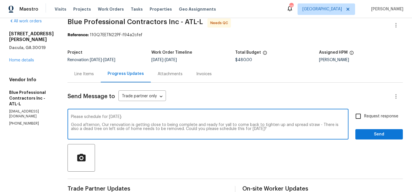
click at [107, 125] on textarea "Please schedule for Wednesday: Good afternon, Our renovation is getting close t…" at bounding box center [208, 125] width 274 height 20
drag, startPoint x: 158, startPoint y: 124, endPoint x: 159, endPoint y: 127, distance: 3.5
click at [158, 124] on textarea "Please schedule for Wednesday: Good afternoon, Our renovation is getting close …" at bounding box center [208, 125] width 274 height 20
click at [240, 124] on textarea "Please schedule for Wednesday: Good afternoon, Our renovation is getting close …" at bounding box center [208, 125] width 274 height 20
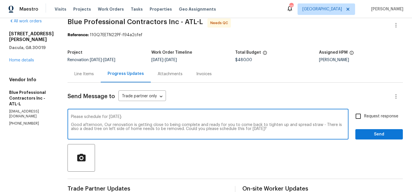
click at [290, 124] on textarea "Please schedule for Wednesday: Good afternoon, Our renovation is getting close …" at bounding box center [208, 125] width 274 height 20
click at [324, 125] on textarea "Please schedule for Wednesday: Good afternoon, Our renovation is getting close …" at bounding box center [208, 125] width 274 height 20
click at [290, 125] on textarea "Please schedule for Wednesday: Good afternoon, Our renovation is getting close …" at bounding box center [208, 125] width 274 height 20
click at [112, 127] on textarea "Please schedule for Wednesday: Good afternoon, Our renovation is getting close …" at bounding box center [208, 125] width 274 height 20
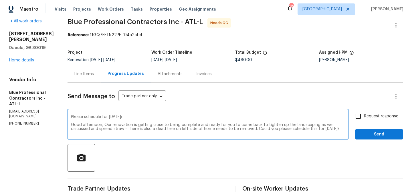
click at [135, 128] on textarea "Please schedule for Wednesday: Good afternoon, Our renovation is getting close …" at bounding box center [208, 125] width 274 height 20
click at [153, 129] on textarea "Please schedule for Wednesday: Good afternoon, Our renovation is getting close …" at bounding box center [208, 125] width 274 height 20
click at [168, 129] on textarea "Please schedule for Wednesday: Good afternoon, Our renovation is getting close …" at bounding box center [208, 124] width 274 height 20
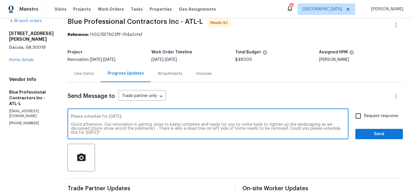
drag, startPoint x: 133, startPoint y: 128, endPoint x: 131, endPoint y: 126, distance: 2.9
click at [133, 128] on textarea "Please schedule for Wednesday: Good afternoon, Our renovation is getting close …" at bounding box center [208, 124] width 274 height 20
type textarea "Please schedule for Wednesday: Good afternoon, Our renovation is getting close …"
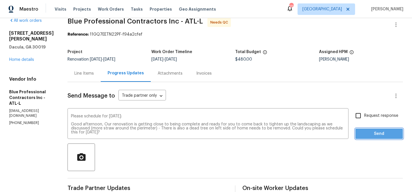
click at [374, 131] on span "Send" at bounding box center [379, 133] width 38 height 7
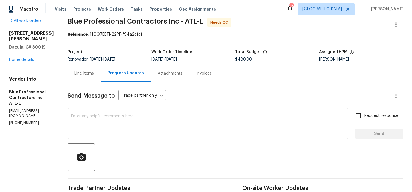
scroll to position [0, 0]
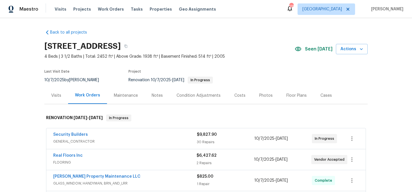
click at [153, 91] on div "Notes" at bounding box center [157, 95] width 25 height 17
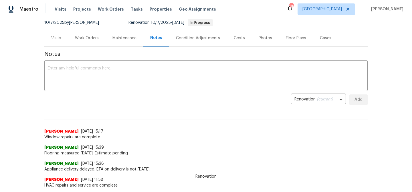
scroll to position [56, 0]
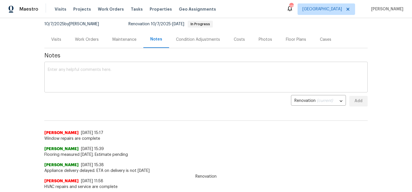
click at [101, 70] on textarea at bounding box center [206, 78] width 317 height 20
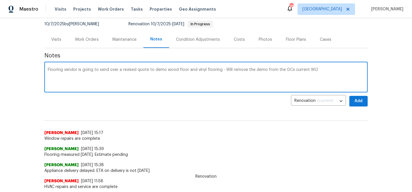
type textarea "Flooring vendor is going to send over a revised quote to demo wood floor and vi…"
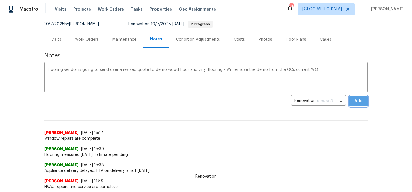
click at [354, 99] on span "Add" at bounding box center [358, 100] width 9 height 7
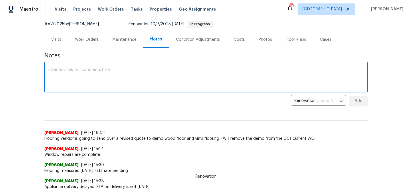
click at [148, 76] on textarea at bounding box center [206, 78] width 317 height 20
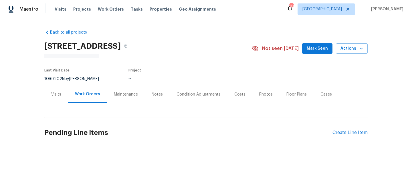
click at [160, 94] on div "Notes" at bounding box center [157, 94] width 11 height 6
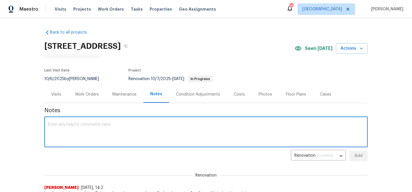
click at [145, 128] on textarea at bounding box center [206, 132] width 317 height 20
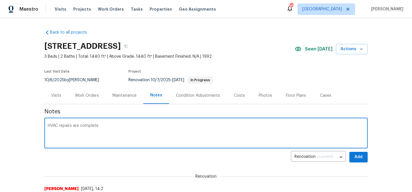
type textarea "HVAC repairs are complete"
click at [363, 156] on span "Add" at bounding box center [358, 156] width 9 height 7
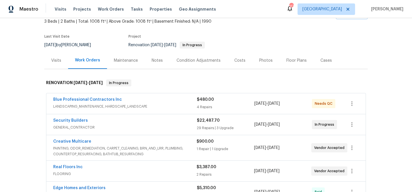
scroll to position [36, 0]
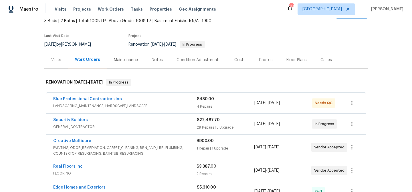
click at [153, 58] on div "Notes" at bounding box center [157, 60] width 11 height 6
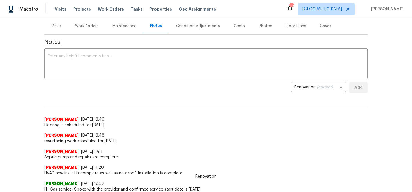
scroll to position [70, 0]
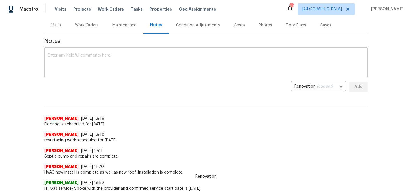
click at [110, 61] on textarea at bounding box center [206, 63] width 317 height 20
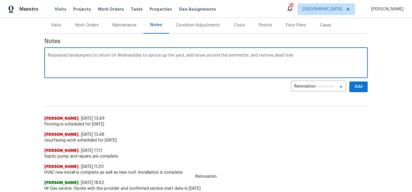
click at [78, 57] on textarea "Requested landsacpers to return on Wednesdday to spruce up the yard, add straw …" at bounding box center [206, 63] width 317 height 20
click at [106, 57] on textarea "Requested landscacpers to return on Wednesdday to spruce up the yard, add straw…" at bounding box center [206, 63] width 317 height 20
click at [133, 56] on textarea "Requested landscacpers to return on Wednesdday to spruce up the yard, add straw…" at bounding box center [206, 63] width 317 height 20
click at [143, 55] on textarea "Requested landscacpers to return on Wednesday dday to spruce up the yard, add s…" at bounding box center [206, 63] width 317 height 20
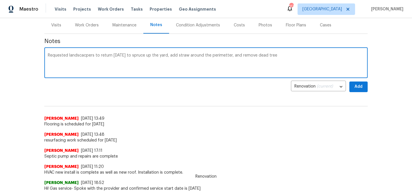
click at [234, 56] on textarea "Requested landscacpers to return on Wednesday to spruce up the yard, add straw …" at bounding box center [206, 63] width 317 height 20
click at [247, 55] on textarea "Requested landscacpers to return on Wednesday to spruce up the yard, add straw …" at bounding box center [206, 63] width 317 height 20
type textarea "Requested landscacpers to return on Wednesday to spruce up the yard, add straw …"
click at [357, 88] on span "Add" at bounding box center [358, 86] width 9 height 7
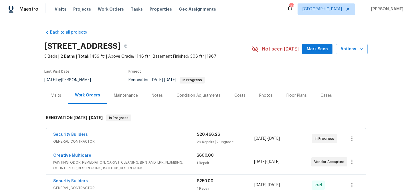
click at [314, 51] on span "Mark Seen" at bounding box center [317, 49] width 21 height 7
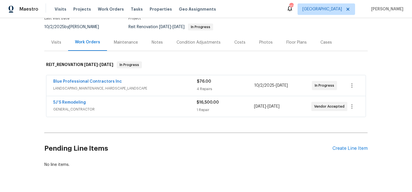
scroll to position [53, 0]
click at [158, 42] on div "Notes" at bounding box center [157, 42] width 11 height 6
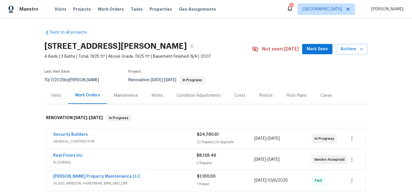
click at [310, 50] on span "Mark Seen" at bounding box center [317, 49] width 21 height 7
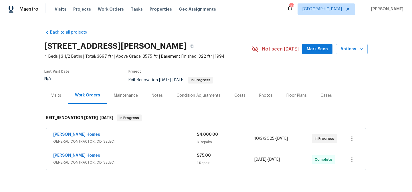
click at [309, 51] on span "Mark Seen" at bounding box center [317, 49] width 21 height 7
click at [63, 95] on div "Visits" at bounding box center [56, 95] width 24 height 17
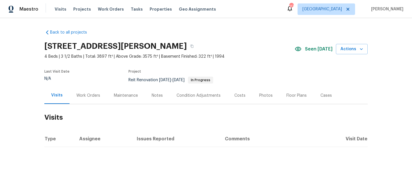
click at [90, 97] on div "Work Orders" at bounding box center [88, 96] width 24 height 6
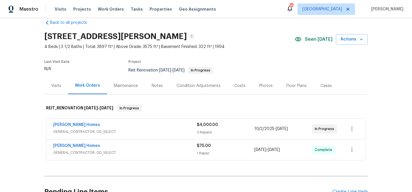
scroll to position [6, 0]
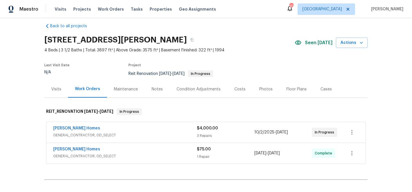
click at [153, 88] on div "Notes" at bounding box center [157, 89] width 11 height 6
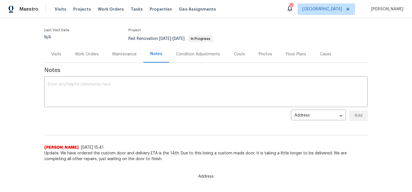
scroll to position [45, 0]
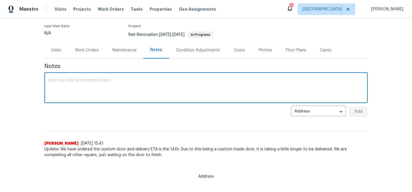
click at [121, 80] on textarea at bounding box center [206, 88] width 317 height 20
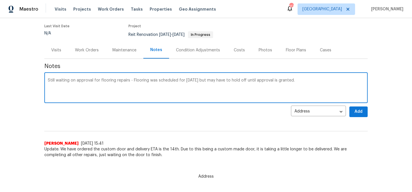
click at [108, 80] on textarea "Still waiting on approval for flooring repairs - Flooring was scheduled for [DA…" at bounding box center [206, 88] width 317 height 20
click at [119, 90] on textarea "Still waiting on approval for flooring repairs - Flooring was scheduled for [DA…" at bounding box center [206, 88] width 317 height 20
click at [206, 80] on textarea "Still waiting on approval for flooring repairs - Flooring was scheduled for [DA…" at bounding box center [206, 88] width 317 height 20
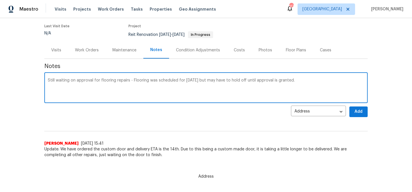
click at [206, 80] on textarea "Still waiting on approval for flooring repairs - Flooring was scheduled for tom…" at bounding box center [206, 88] width 317 height 20
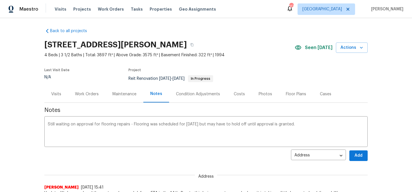
scroll to position [0, 0]
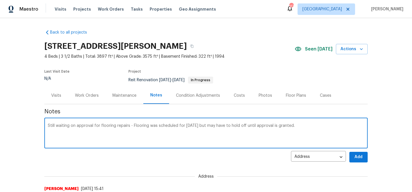
click at [117, 126] on textarea "Still waiting on approval for flooring repairs - Flooring was scheduled for tom…" at bounding box center [206, 133] width 317 height 20
paste textarea "We are finished with repairs, we are waiting for door to be delivered ([DATE]) …"
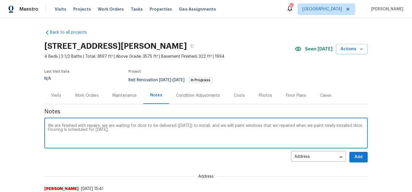
type textarea "We are finished with repairs, we are waiting for door to be delivered ([DATE]) …"
click at [358, 156] on span "Add" at bounding box center [358, 156] width 9 height 7
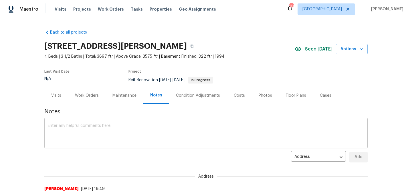
click at [83, 124] on textarea at bounding box center [206, 133] width 317 height 20
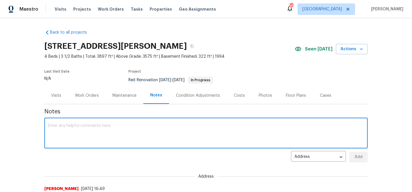
paste textarea "Still waiting on approval for flooring repairs - Flooring was scheduled for tom…"
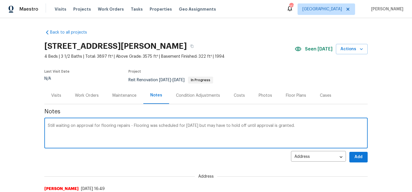
type textarea "Still waiting on approval for flooring repairs - Flooring was scheduled for tom…"
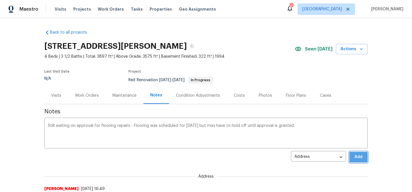
click at [357, 155] on span "Add" at bounding box center [358, 156] width 9 height 7
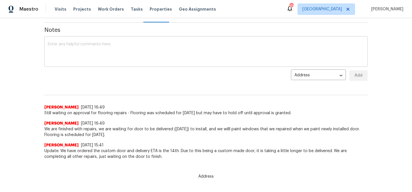
scroll to position [83, 0]
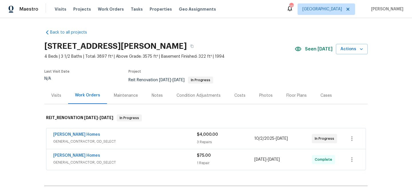
click at [156, 93] on div "Notes" at bounding box center [157, 96] width 11 height 6
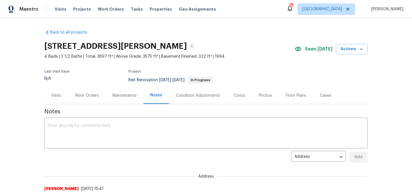
click at [74, 96] on div "Work Orders" at bounding box center [87, 95] width 38 height 17
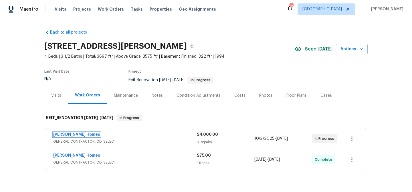
click at [78, 135] on link "[PERSON_NAME] Homes" at bounding box center [76, 134] width 47 height 4
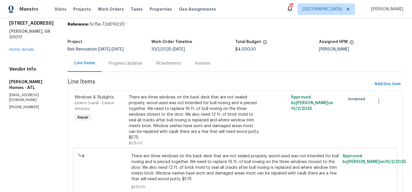
scroll to position [22, 0]
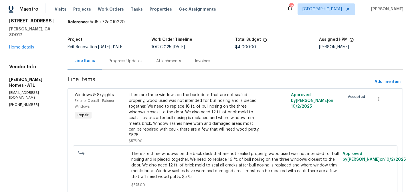
click at [121, 60] on div "Progress Updates" at bounding box center [126, 61] width 34 height 6
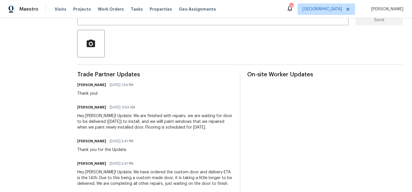
scroll to position [124, 0]
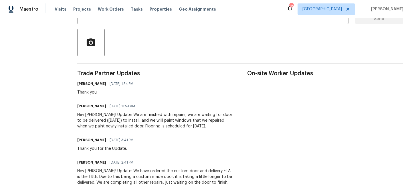
drag, startPoint x: 121, startPoint y: 114, endPoint x: 221, endPoint y: 125, distance: 101.1
click at [221, 125] on div "Hey Michael! Update: We are finished with repairs, we are waiting for door to b…" at bounding box center [155, 120] width 156 height 17
copy div "We are finished with repairs, we are waiting for door to be delivered (Tuesday,…"
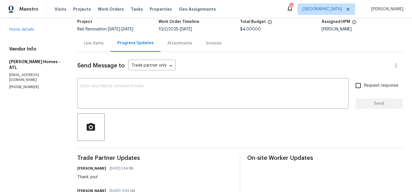
scroll to position [0, 0]
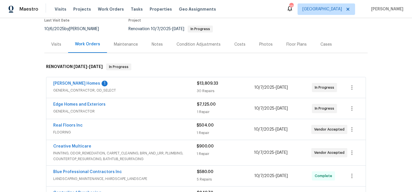
scroll to position [52, 0]
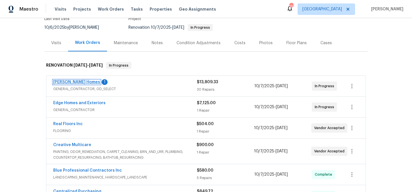
click at [79, 82] on link "[PERSON_NAME] Homes" at bounding box center [76, 82] width 47 height 4
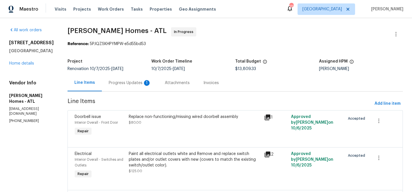
click at [124, 80] on div "Progress Updates 1" at bounding box center [130, 83] width 42 height 6
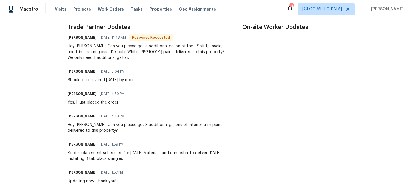
scroll to position [162, 0]
